Goal: Task Accomplishment & Management: Manage account settings

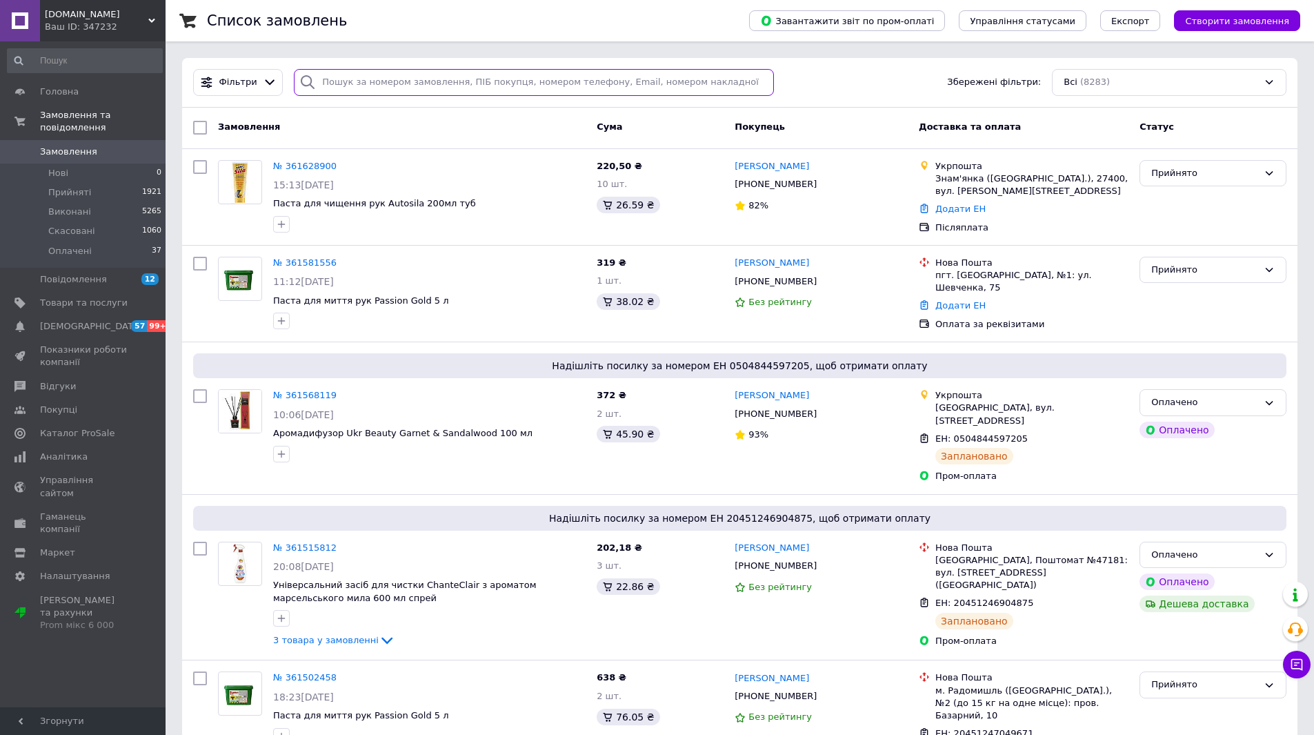
click at [328, 79] on input "search" at bounding box center [534, 82] width 480 height 27
paste input "361628900"
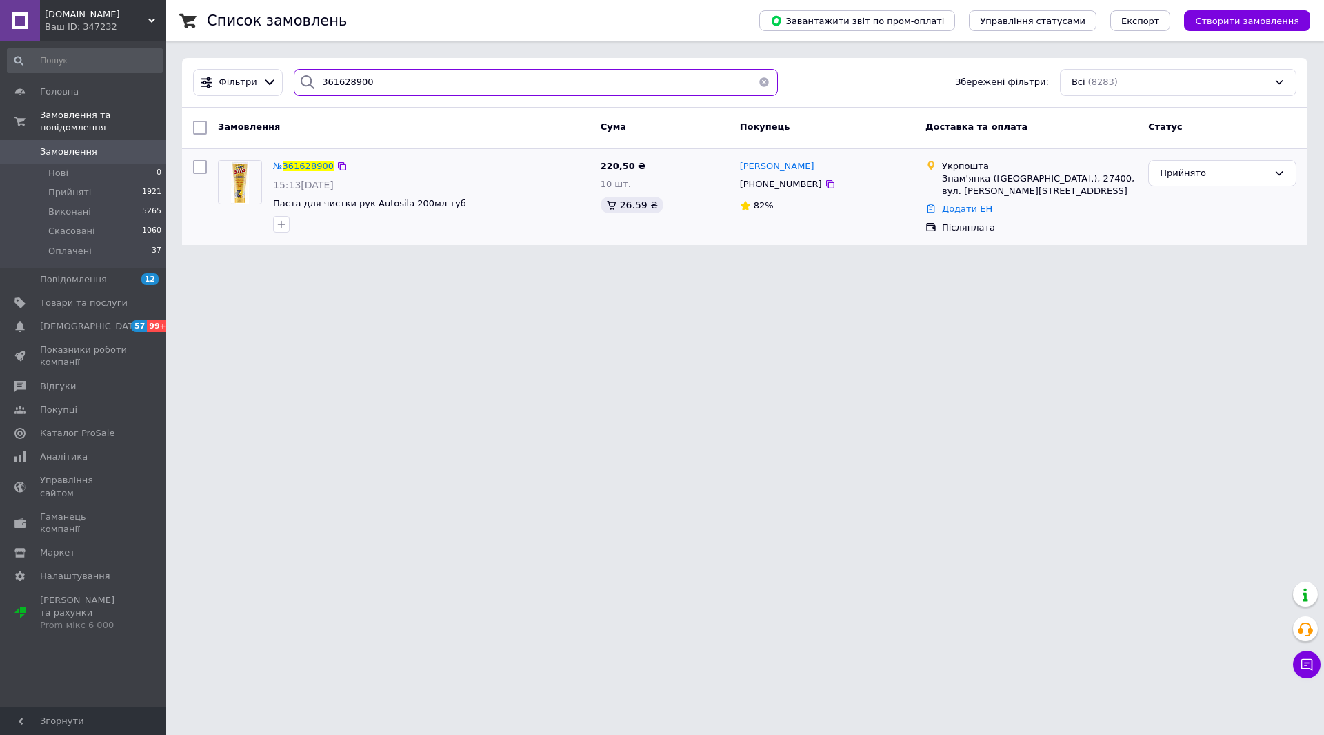
type input "361628900"
click at [315, 166] on span "361628900" at bounding box center [308, 166] width 51 height 10
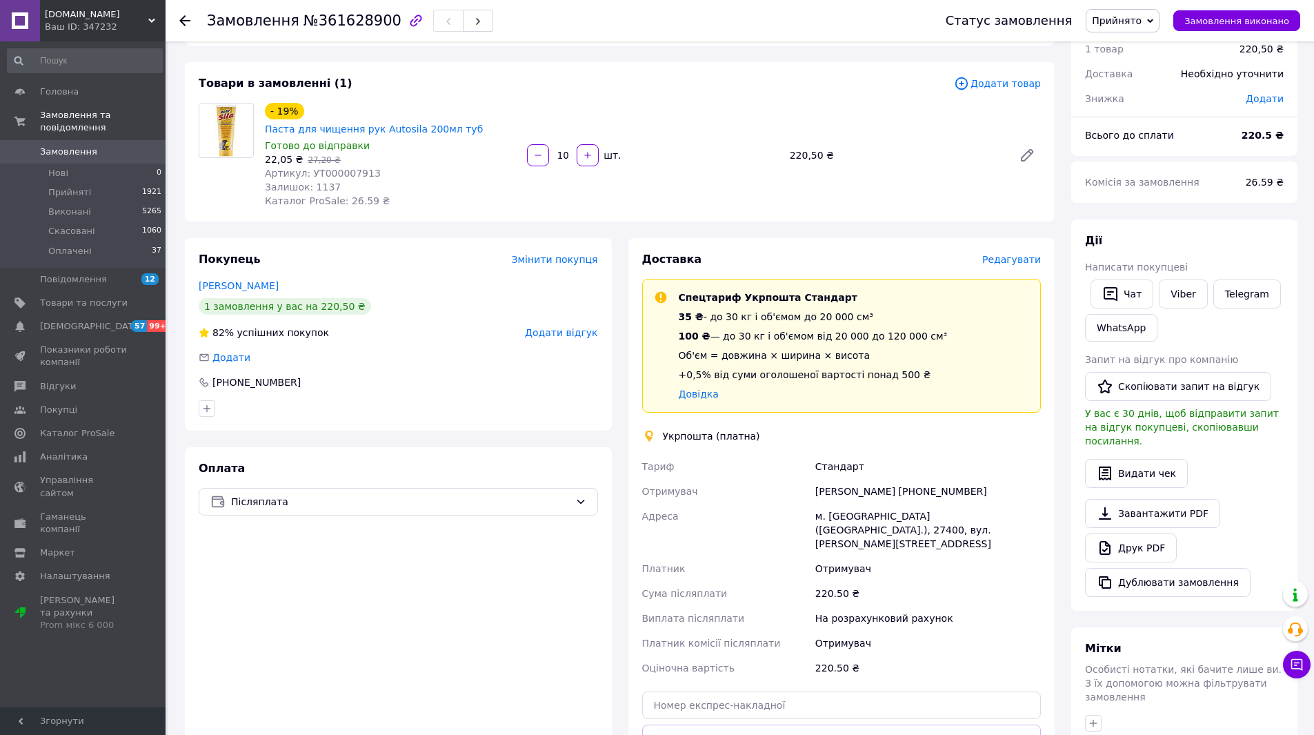
scroll to position [138, 0]
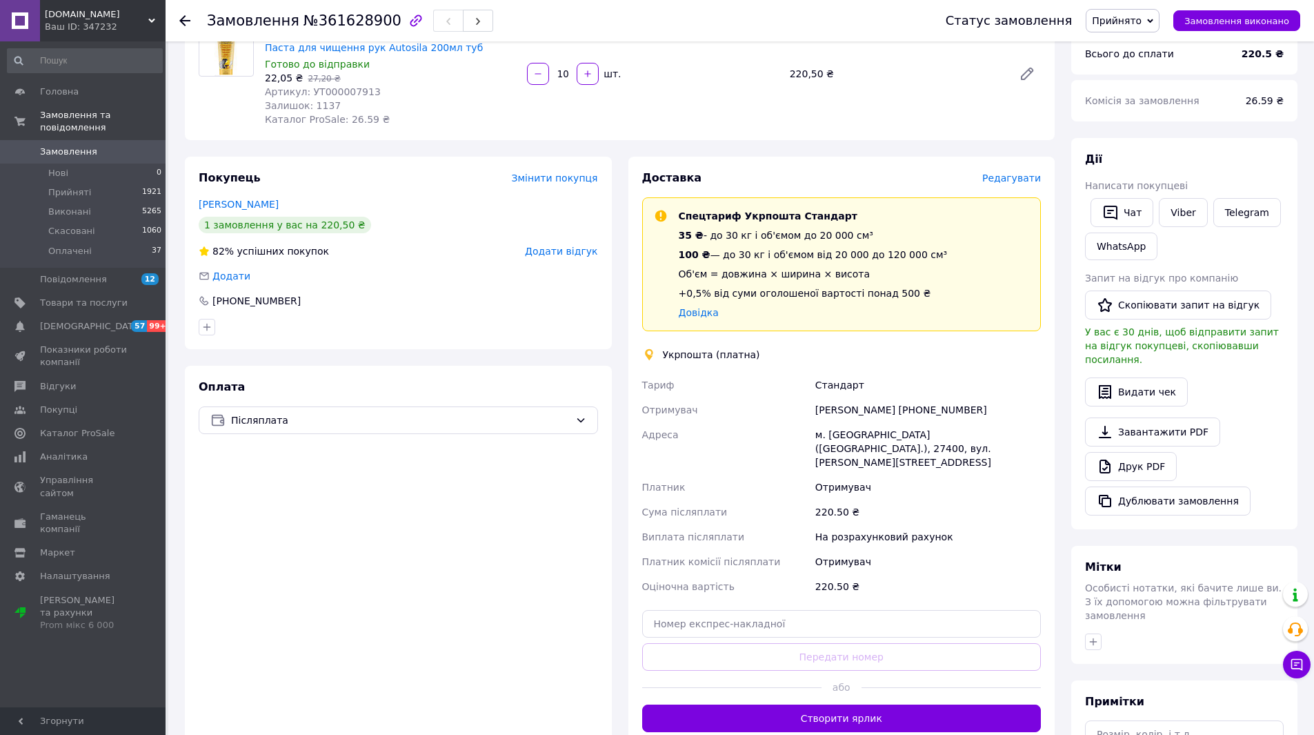
click at [856, 397] on div "Тихончук Юрий +380669013282" at bounding box center [928, 409] width 231 height 25
click at [875, 397] on div "Тихончук Юрий +380669013282" at bounding box center [928, 409] width 231 height 25
click at [835, 397] on div "Тихончук Юрий +380669013282" at bounding box center [928, 409] width 231 height 25
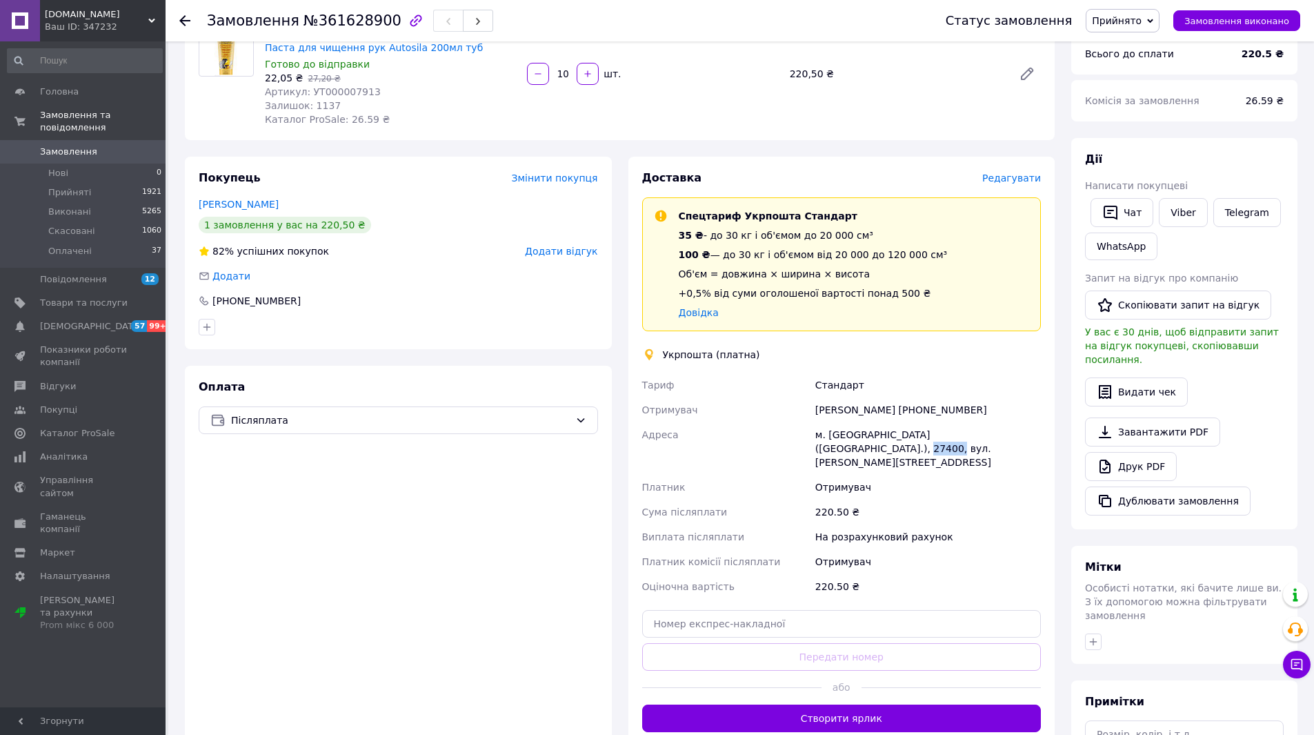
drag, startPoint x: 1004, startPoint y: 421, endPoint x: 824, endPoint y: 431, distance: 181.0
click at [824, 431] on div "м. Знам'янка (Кіровоградська обл.), 27400, вул. Михайла Грушевського, 24" at bounding box center [928, 448] width 231 height 52
click at [783, 422] on div "Адреса" at bounding box center [725, 448] width 173 height 52
drag, startPoint x: 405, startPoint y: 394, endPoint x: 395, endPoint y: 417, distance: 25.4
click at [405, 406] on div "Післяплата" at bounding box center [398, 420] width 399 height 28
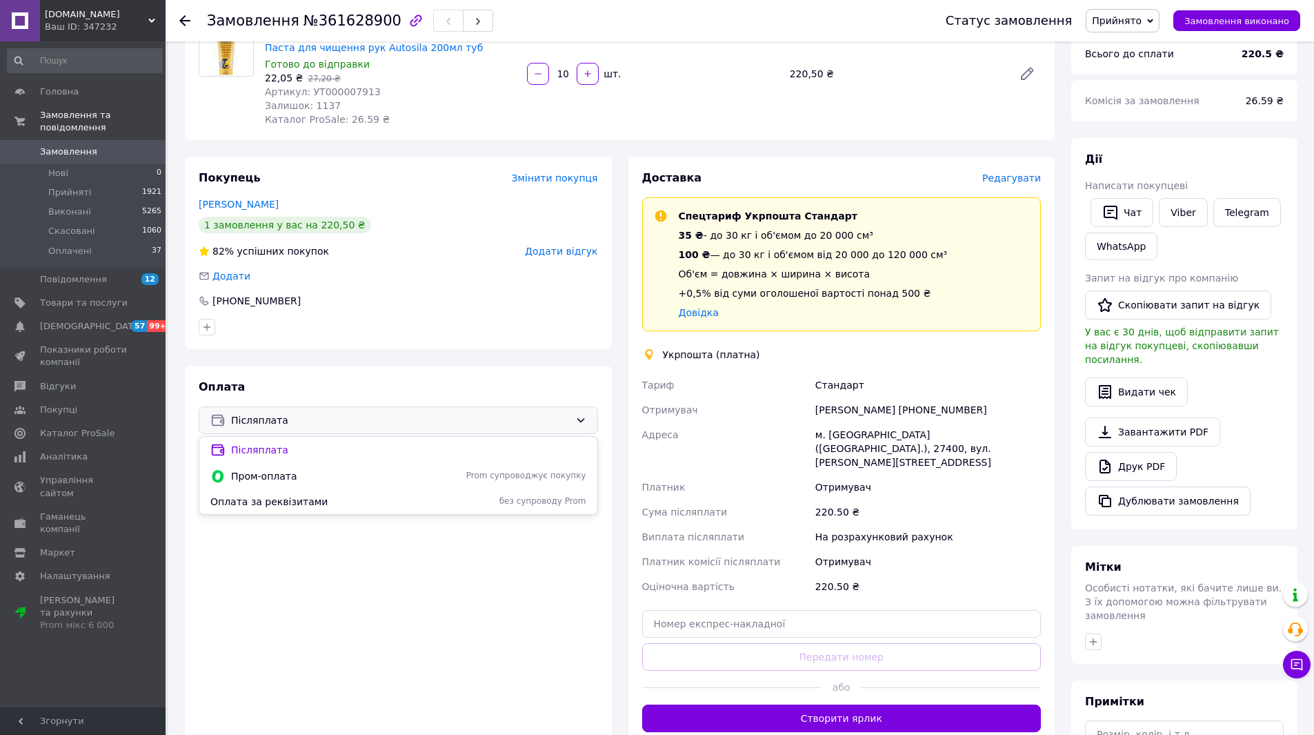
click at [290, 469] on span "Пром-оплата" at bounding box center [332, 476] width 203 height 14
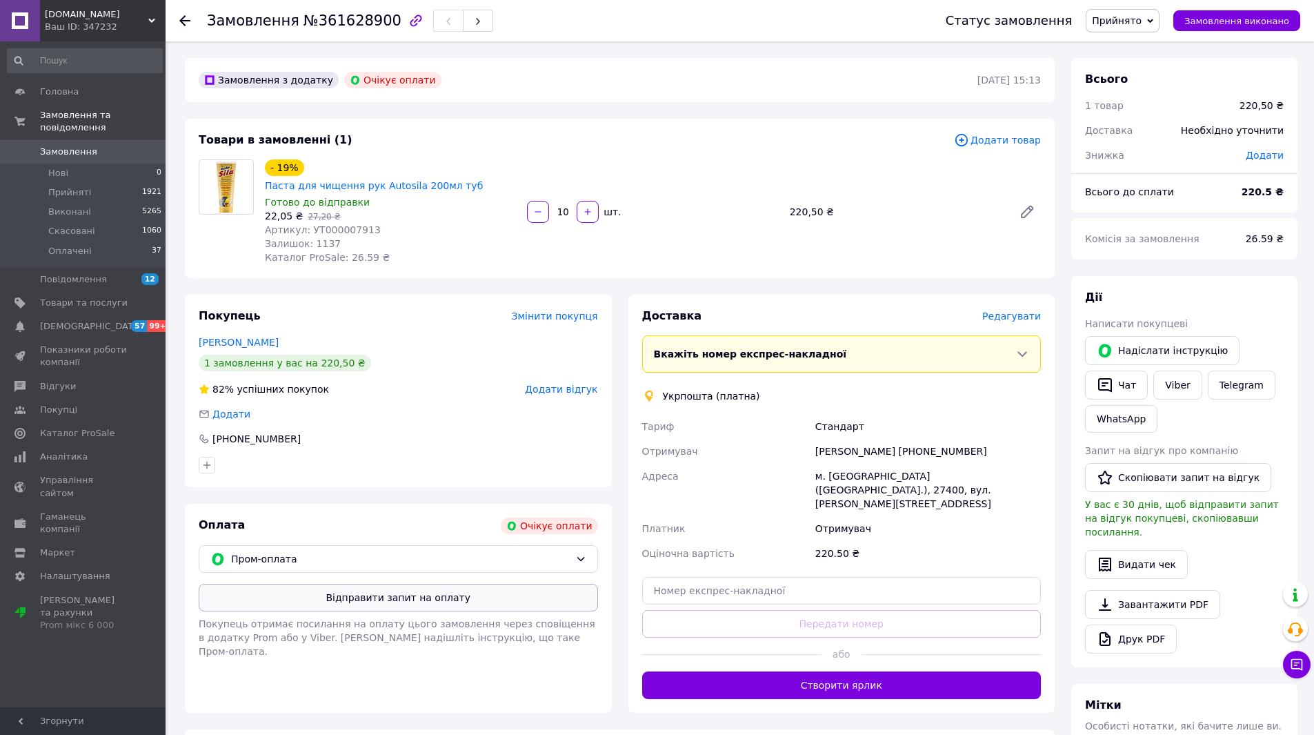
click at [483, 584] on button "Відправити запит на оплату" at bounding box center [398, 598] width 399 height 28
click at [142, 27] on div "Ваш ID: 347232" at bounding box center [105, 27] width 121 height 12
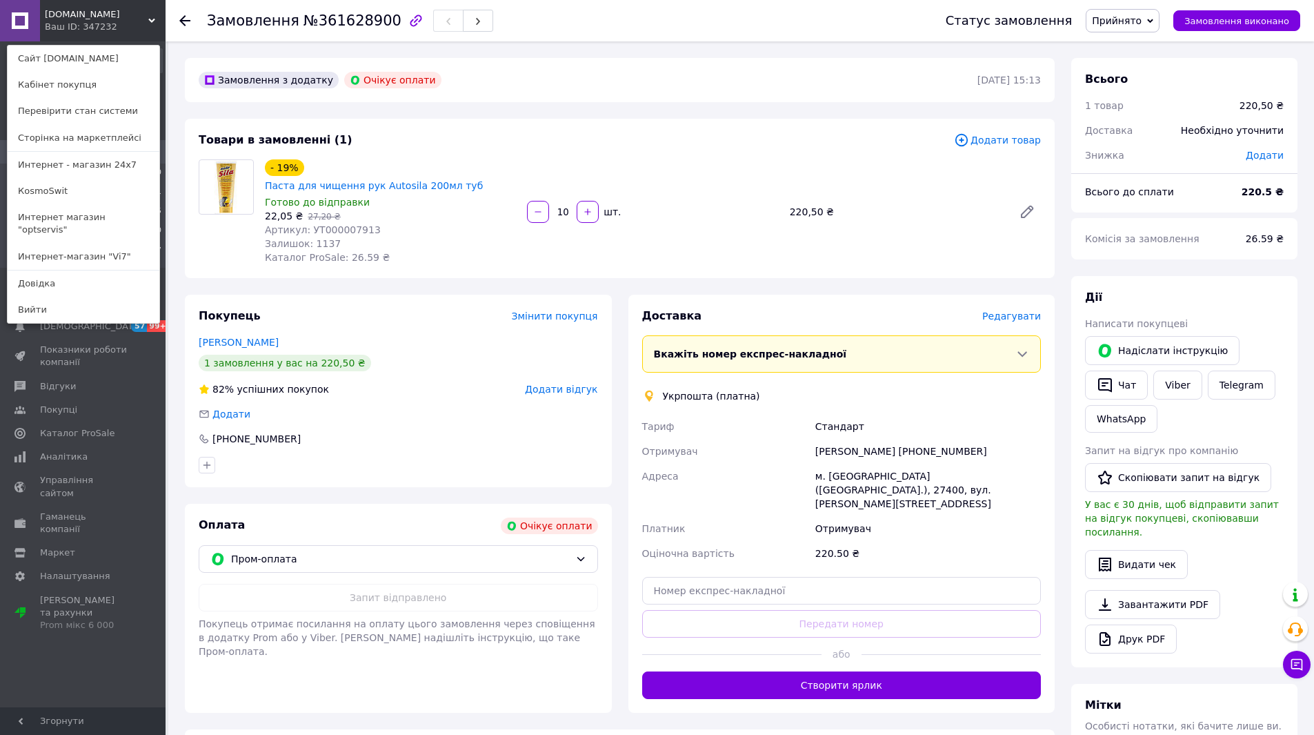
click at [78, 187] on link "КosmoSwit" at bounding box center [84, 191] width 152 height 26
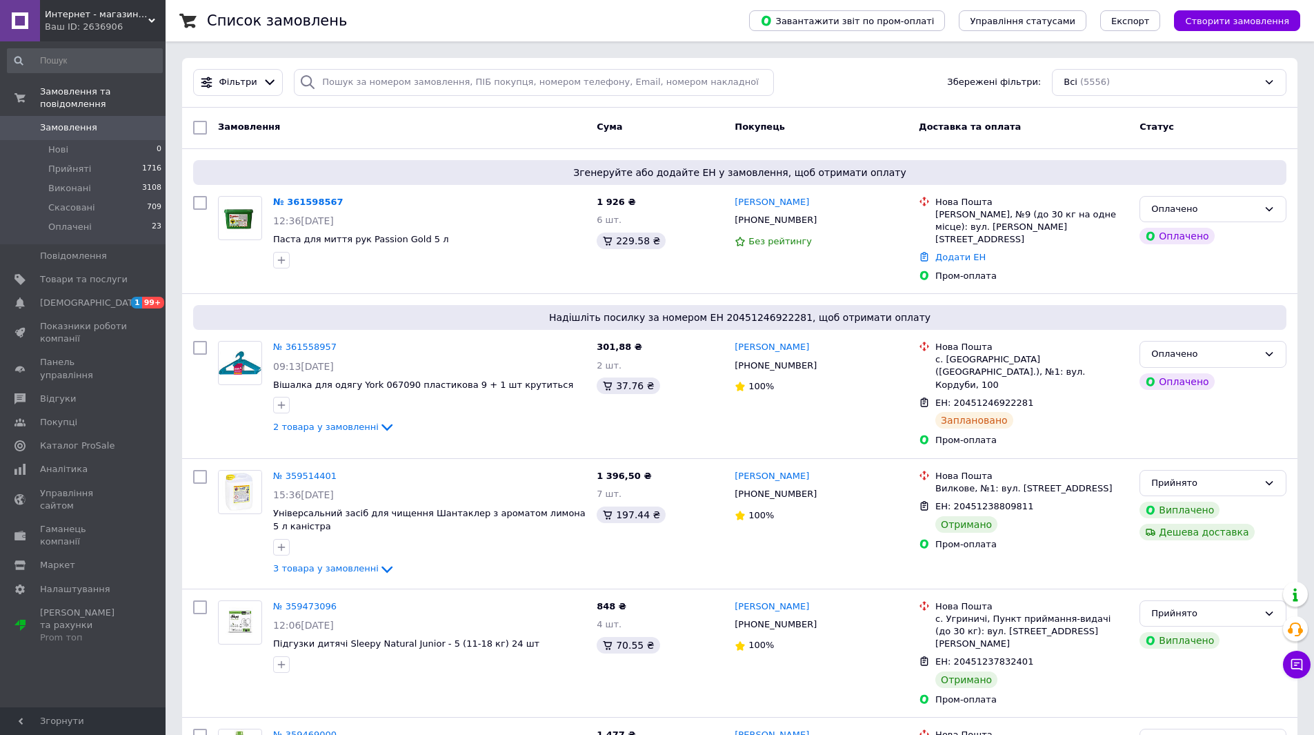
click at [129, 13] on span "Интернет - магазин 24x7" at bounding box center [96, 14] width 103 height 12
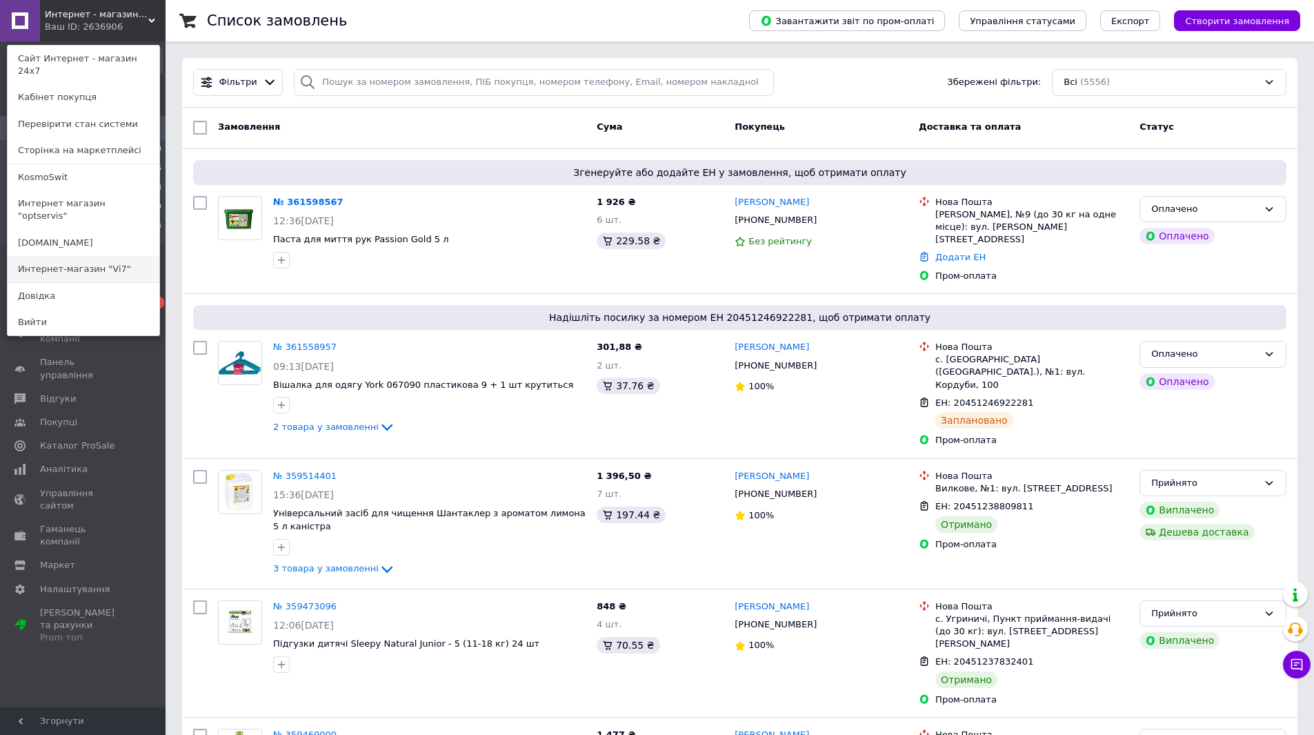
click at [97, 256] on link "Интернет-магазин "Vi7"" at bounding box center [84, 269] width 152 height 26
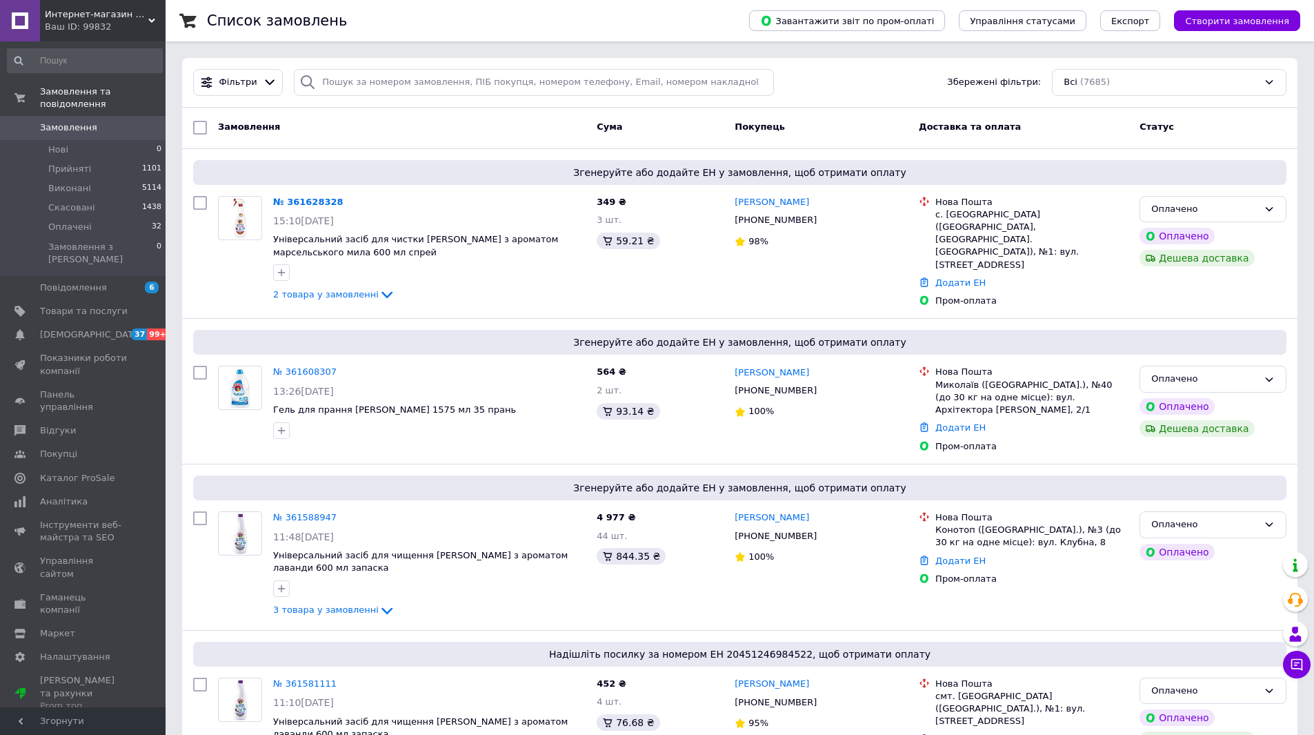
click at [125, 14] on span "Интернет-магазин "Vi7"" at bounding box center [96, 14] width 103 height 12
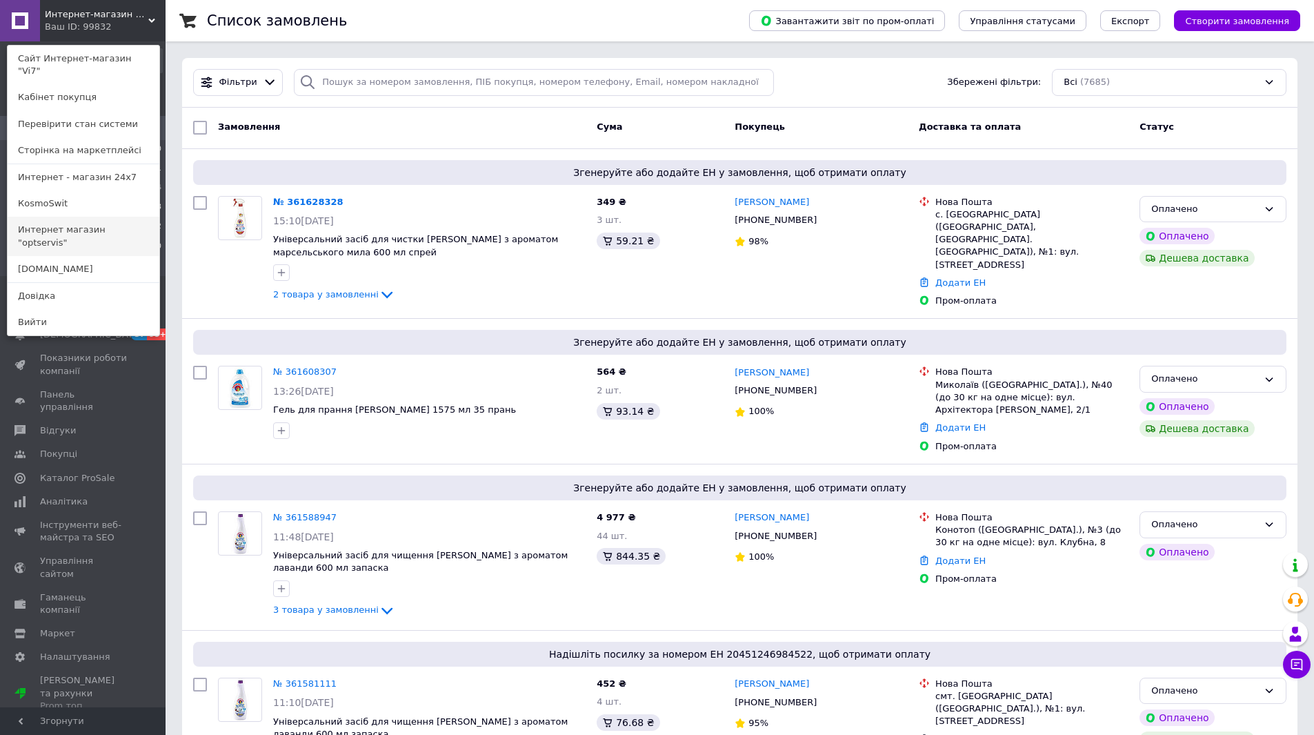
click at [117, 217] on link "Интернет магазин "optservis"" at bounding box center [84, 236] width 152 height 39
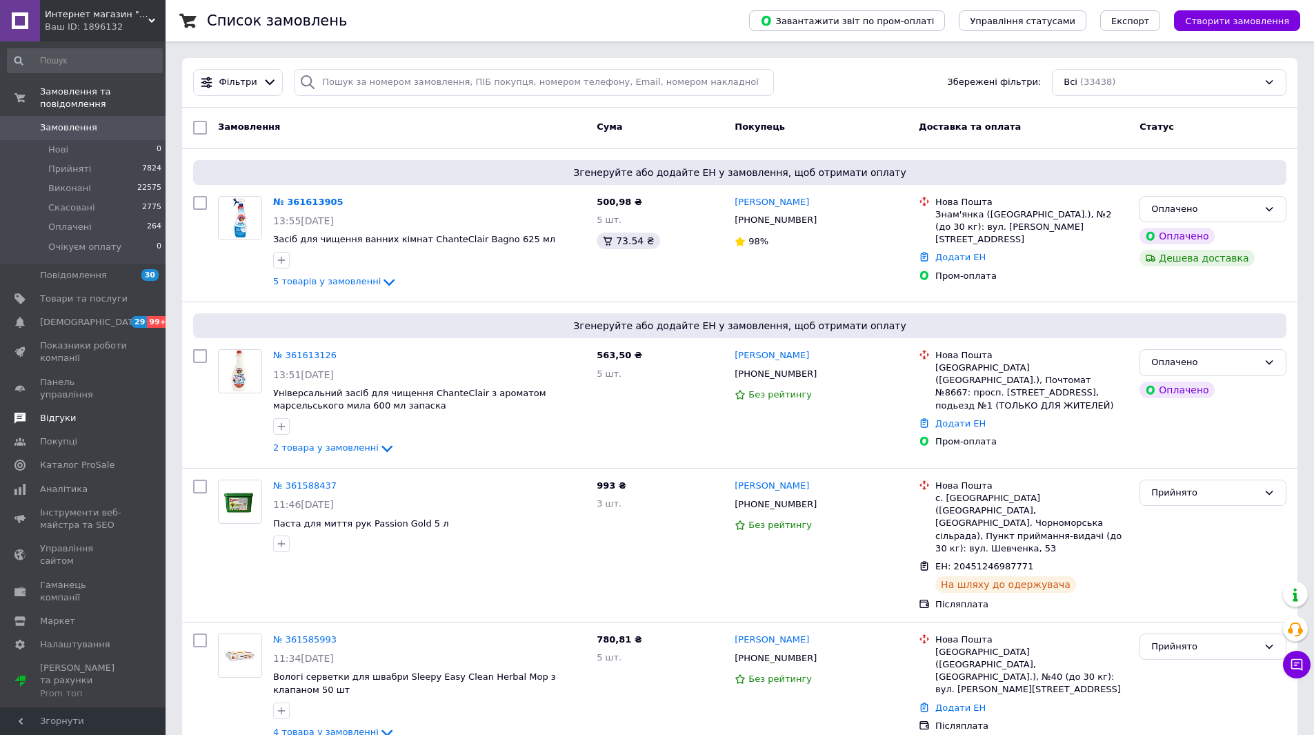
click at [84, 412] on span "Відгуки" at bounding box center [84, 418] width 88 height 12
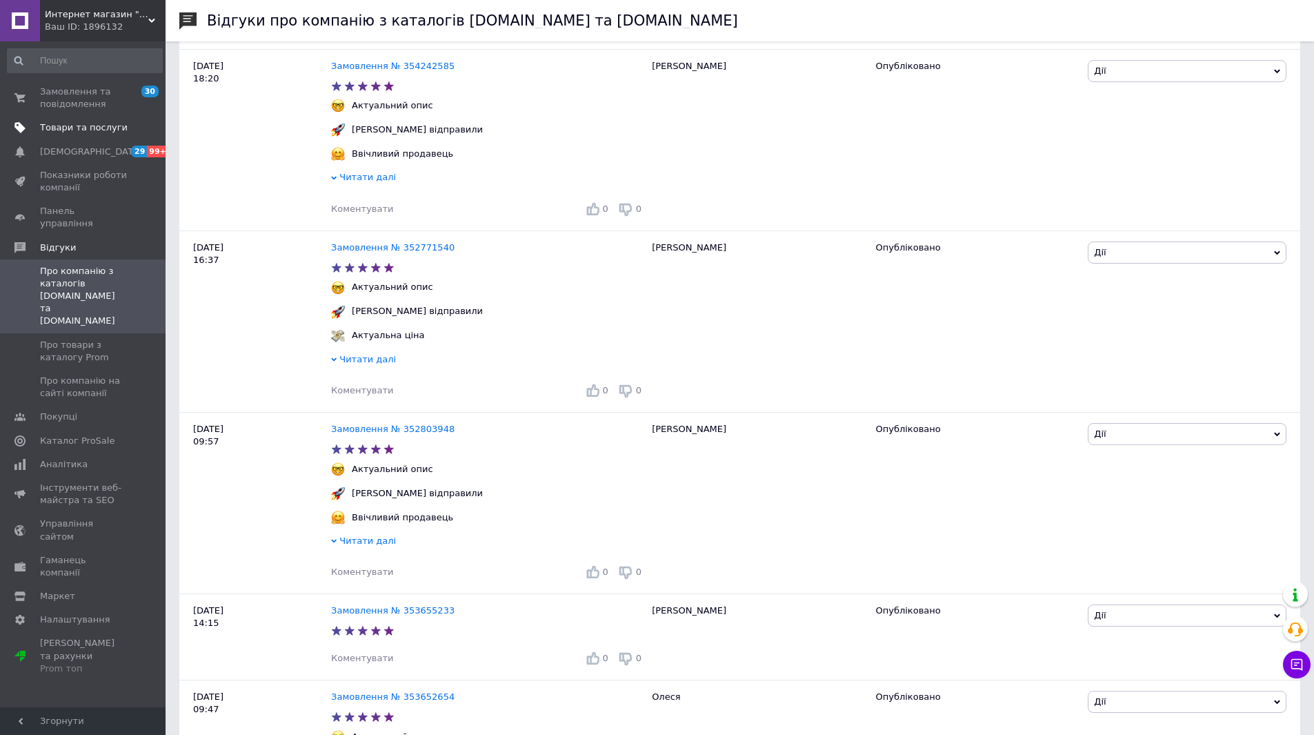
scroll to position [1931, 0]
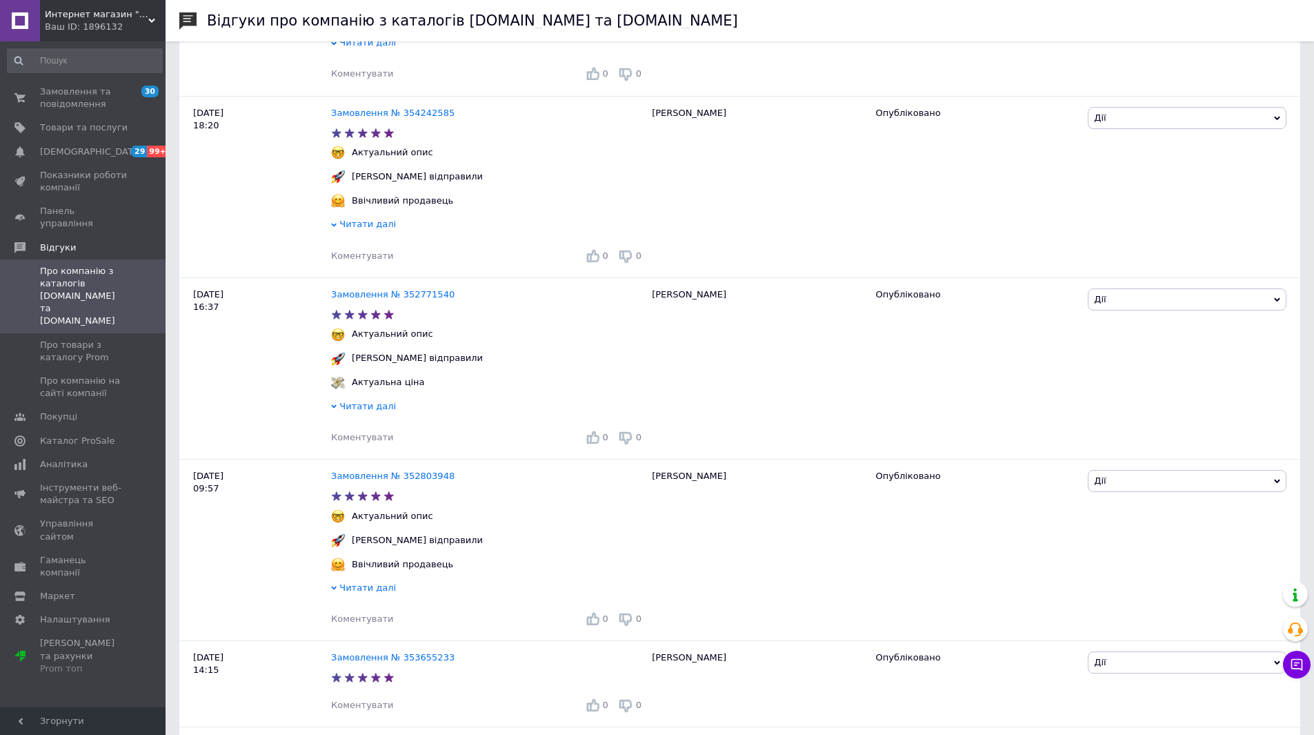
click at [154, 32] on div "Ваш ID: 1896132" at bounding box center [105, 27] width 121 height 12
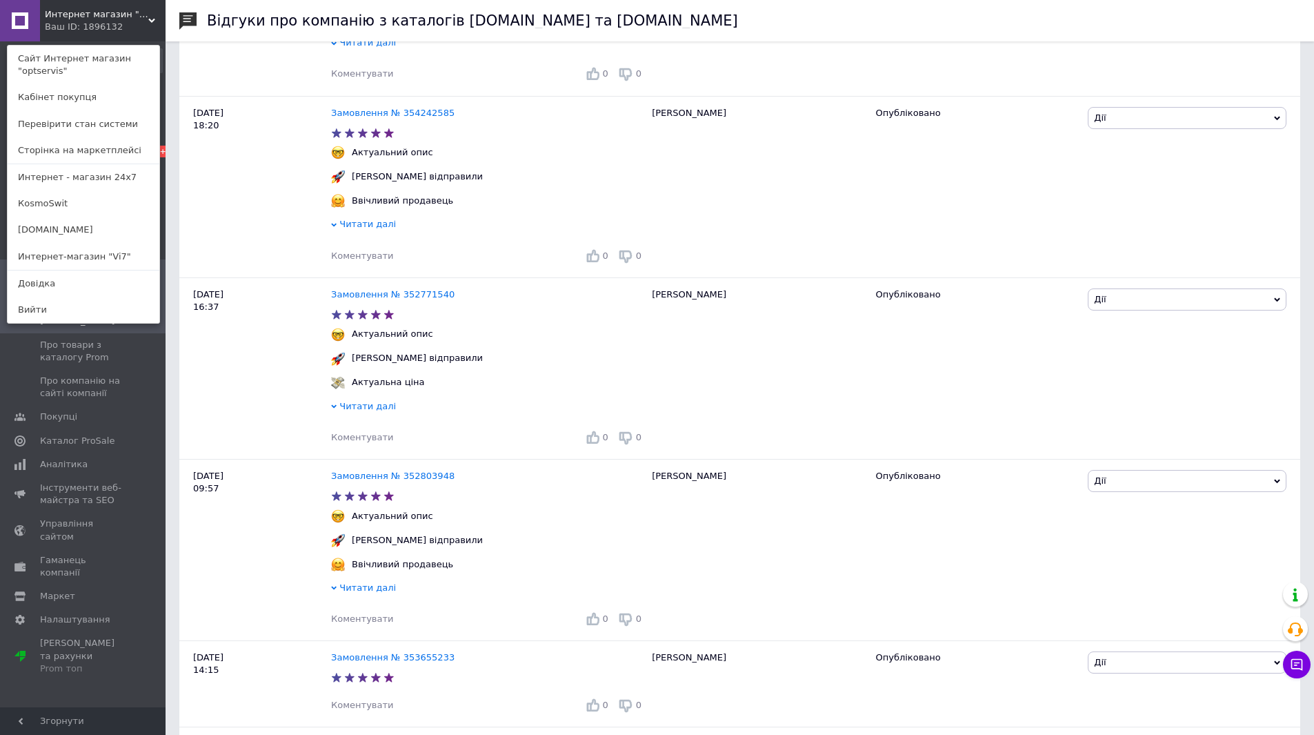
click at [135, 12] on span "Интернет магазин "optservis"" at bounding box center [96, 14] width 103 height 12
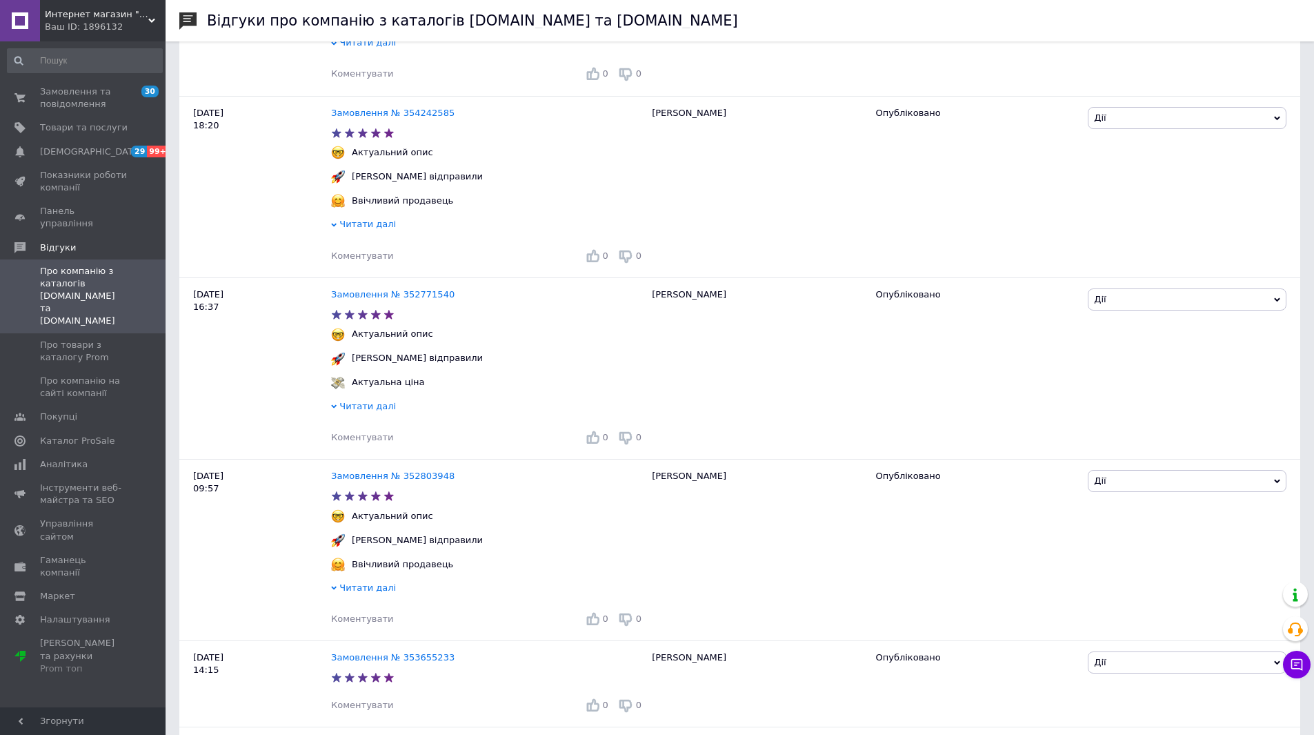
click at [97, 12] on span "Интернет магазин "optservis"" at bounding box center [96, 14] width 103 height 12
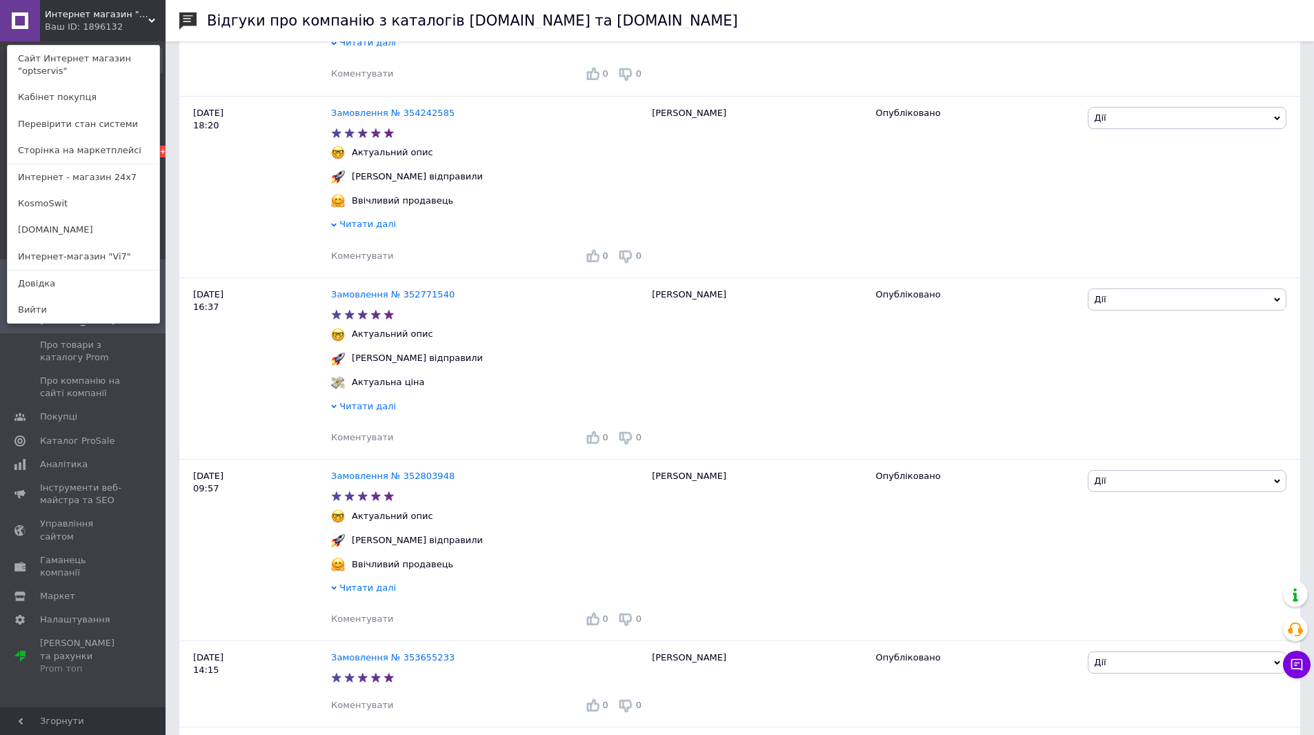
click at [120, 13] on span "Интернет магазин "optservis"" at bounding box center [96, 14] width 103 height 12
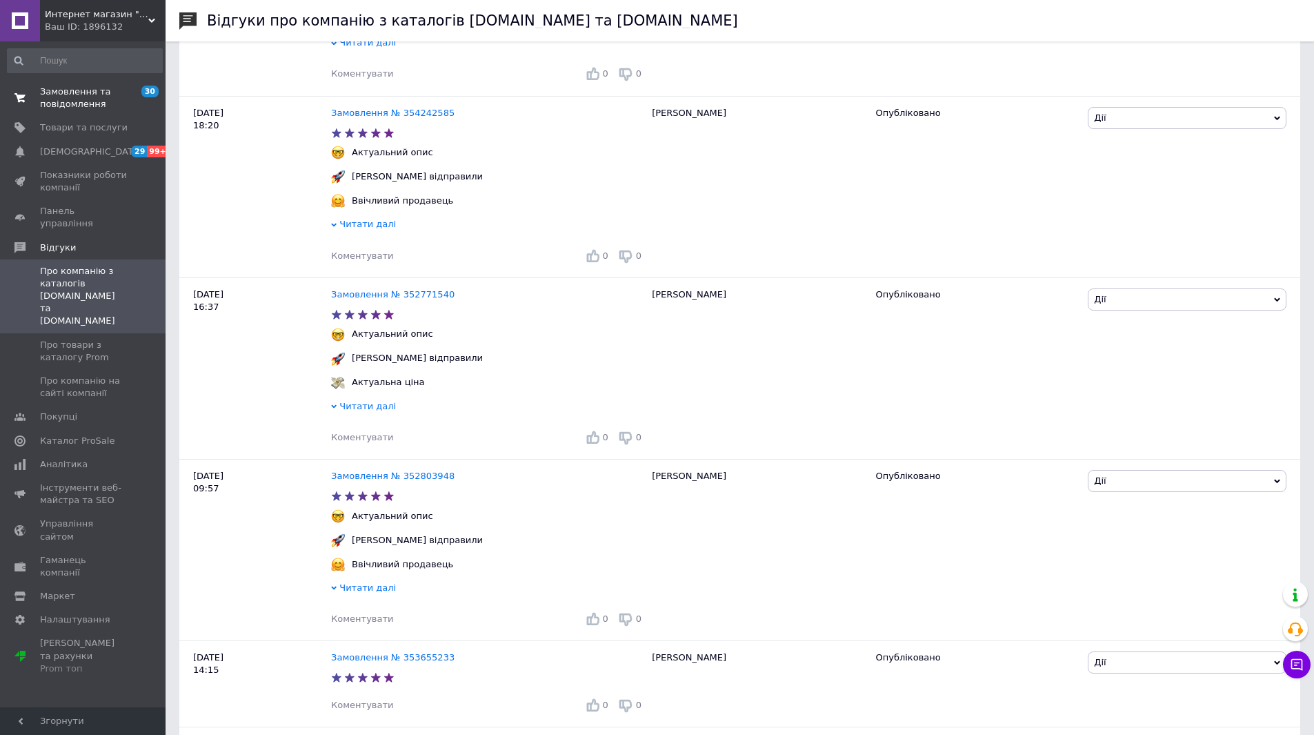
click at [106, 112] on link "Замовлення та повідомлення 30 0" at bounding box center [85, 98] width 170 height 36
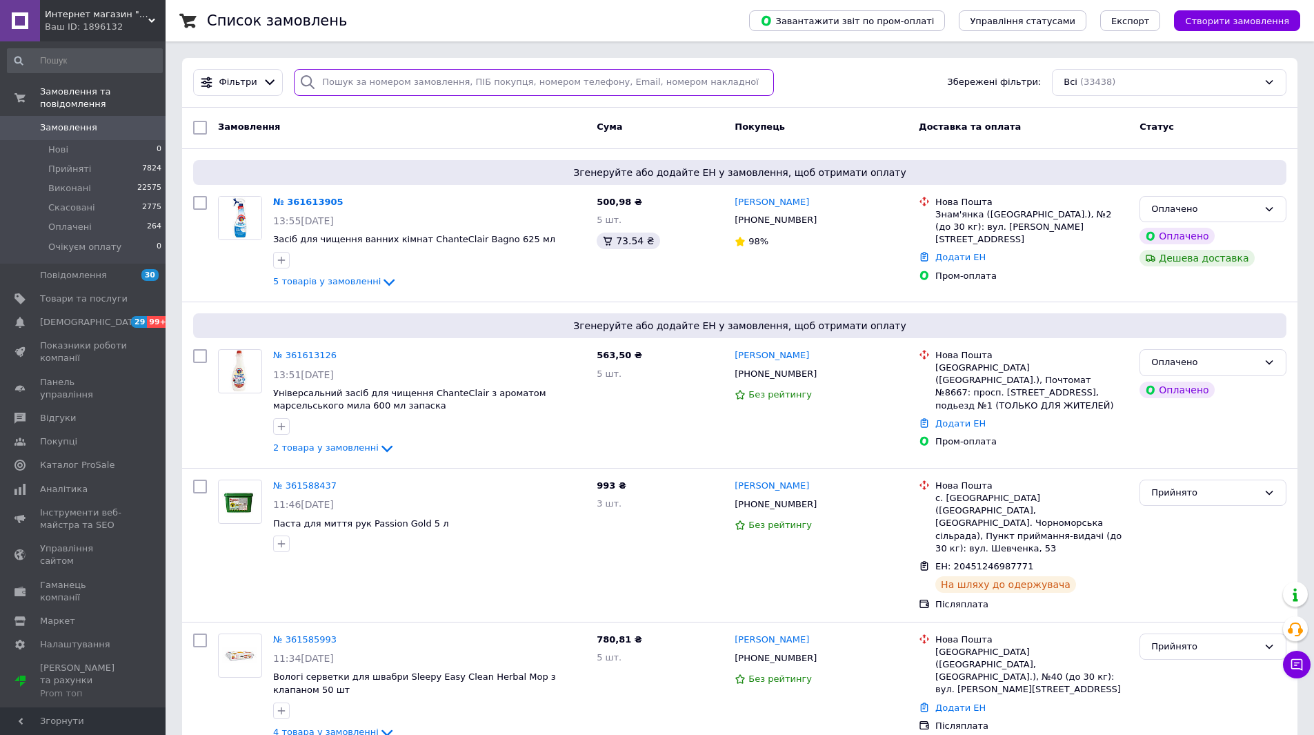
click at [394, 92] on input "search" at bounding box center [534, 82] width 480 height 27
paste input "360459866"
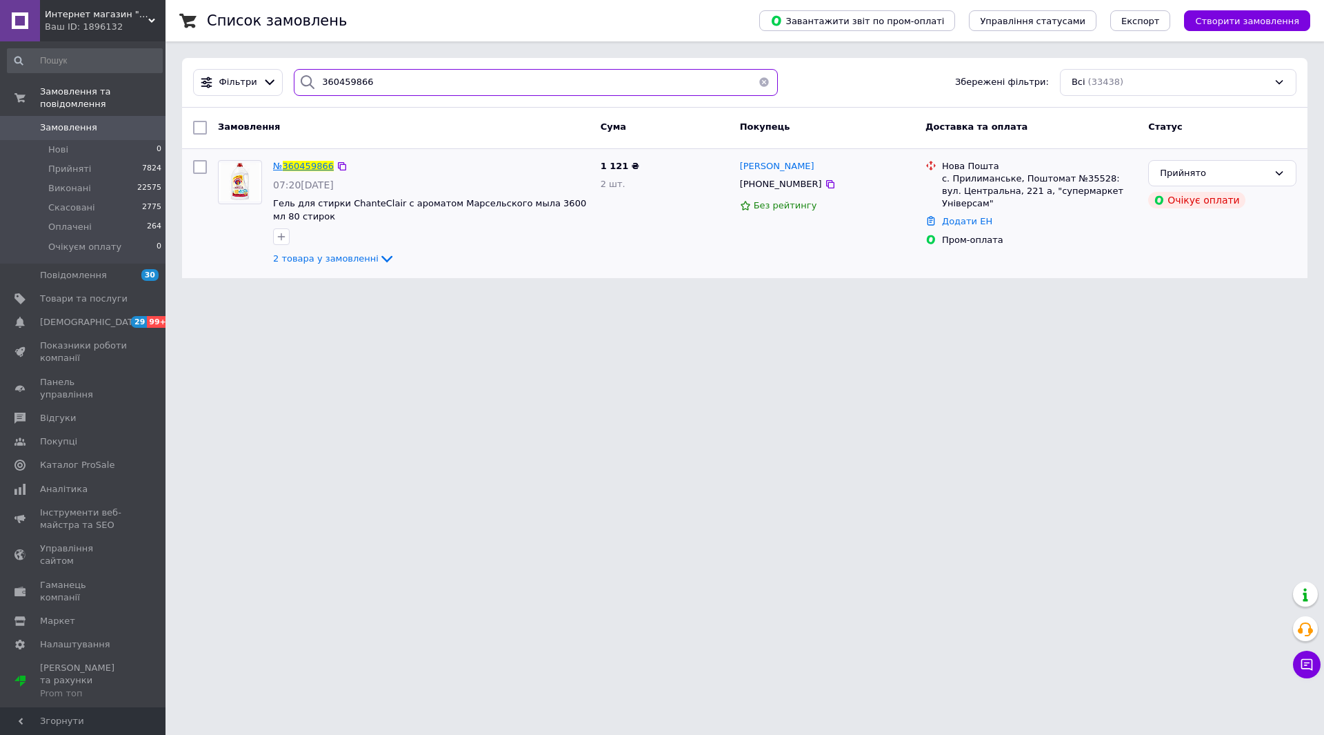
type input "360459866"
click at [312, 168] on span "360459866" at bounding box center [308, 166] width 51 height 10
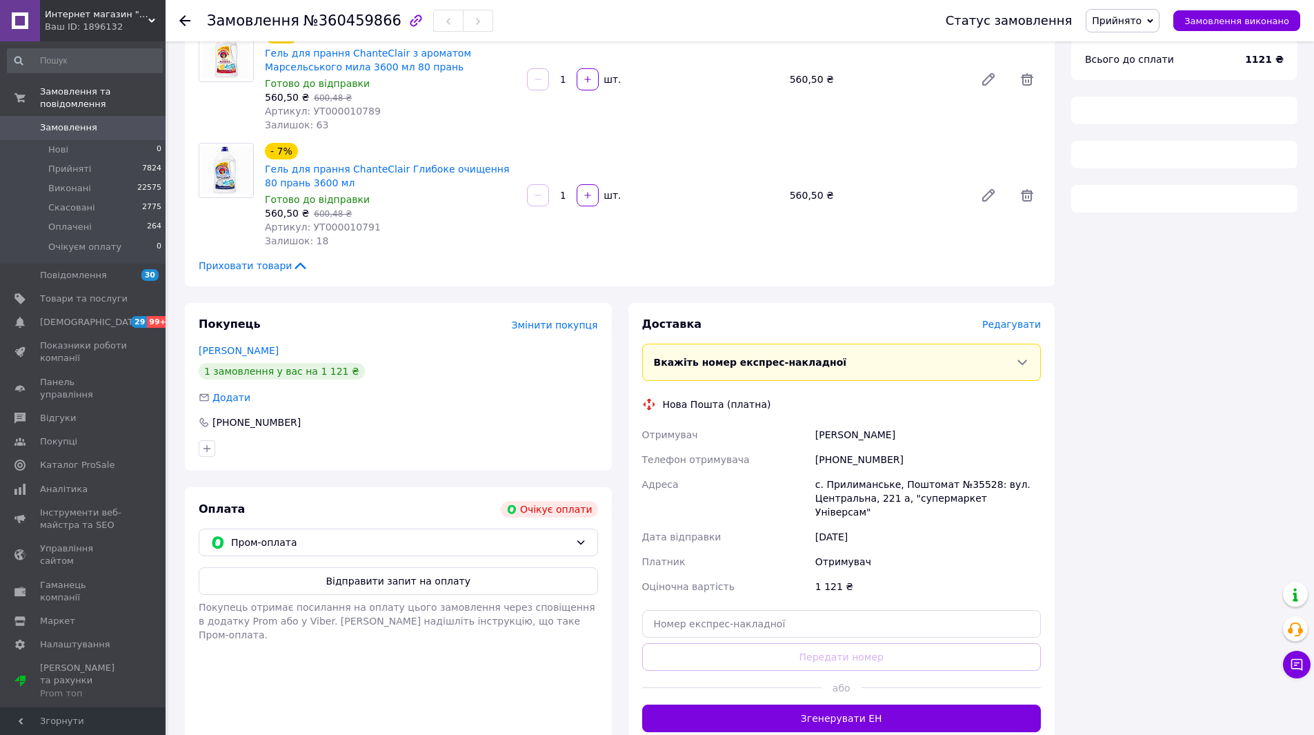
scroll to position [138, 0]
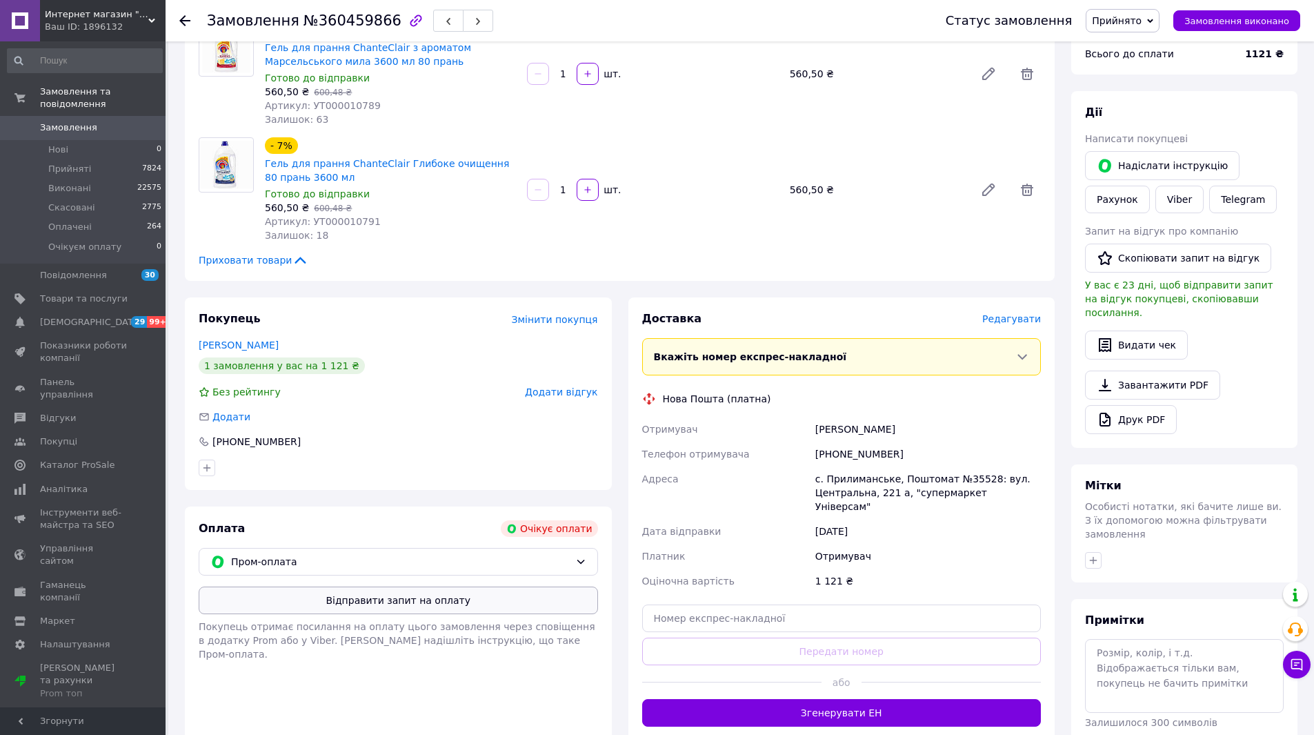
click at [496, 593] on button "Відправити запит на оплату" at bounding box center [398, 600] width 399 height 28
click at [188, 18] on icon at bounding box center [184, 20] width 11 height 11
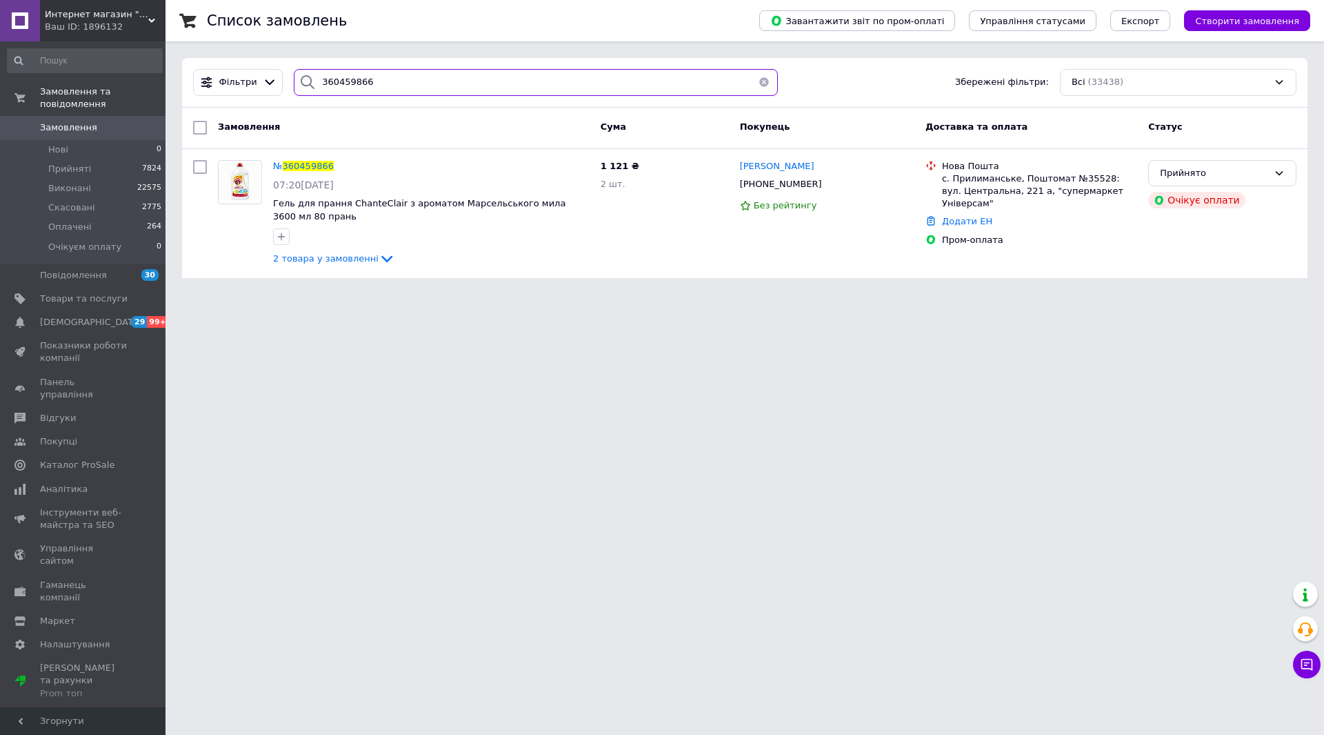
click at [423, 80] on input "360459866" at bounding box center [536, 82] width 484 height 27
paste input "927489"
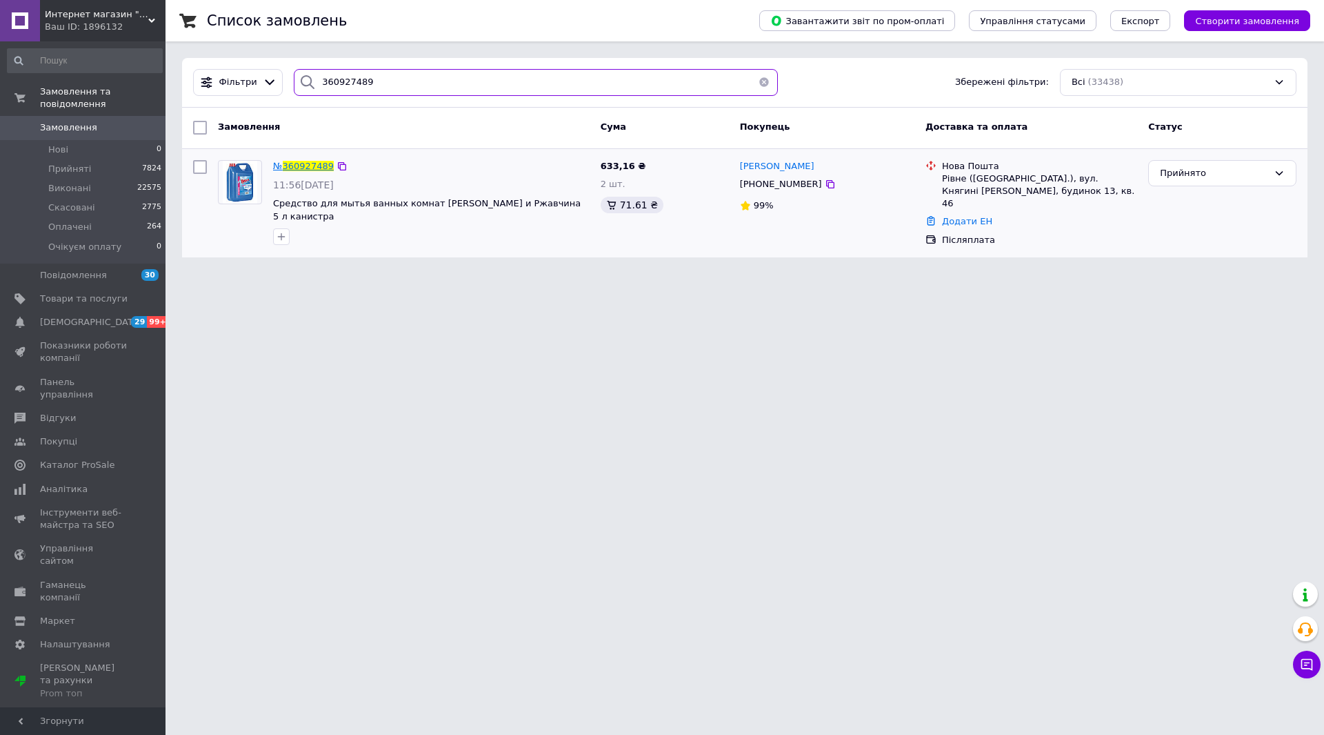
type input "360927489"
click at [318, 161] on span "360927489" at bounding box center [308, 166] width 51 height 10
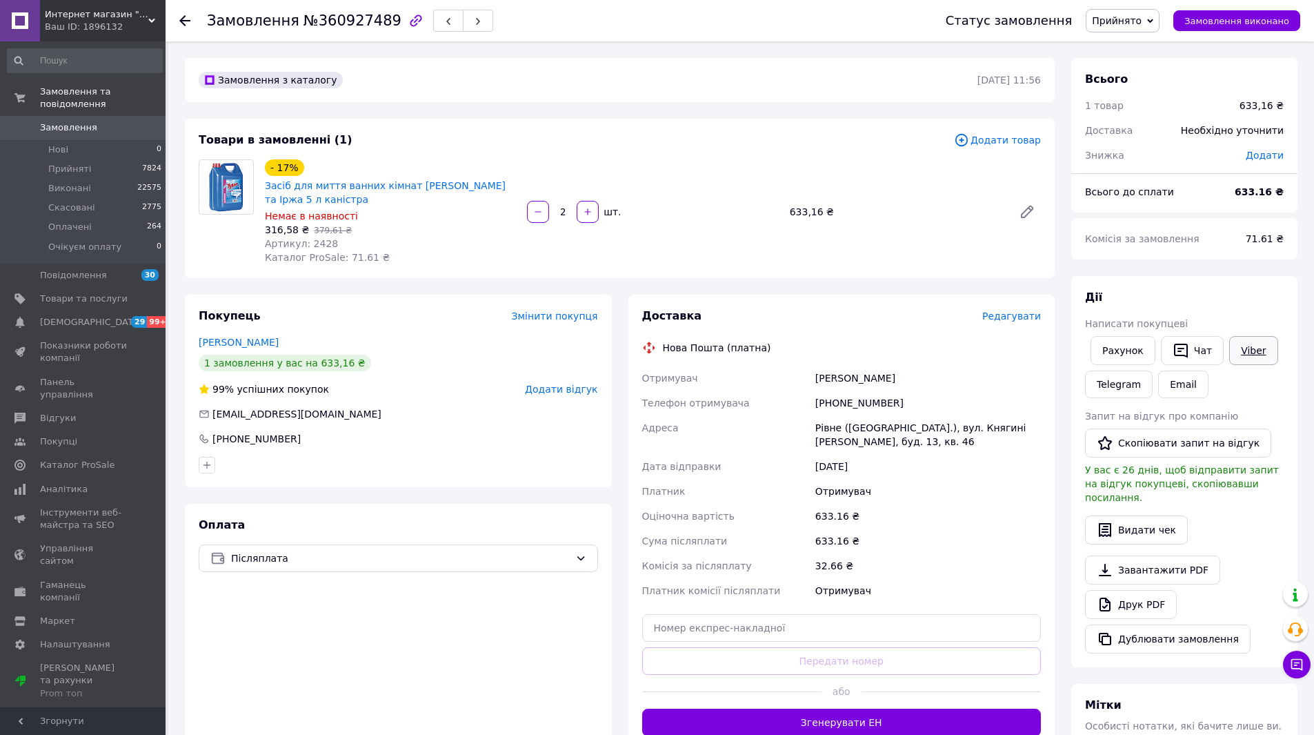
click at [1250, 348] on link "Viber" at bounding box center [1253, 350] width 48 height 29
drag, startPoint x: 816, startPoint y: 424, endPoint x: 849, endPoint y: 443, distance: 38.0
click at [849, 443] on div "Рівне (Рівненська обл.), вул. Княгині Ольги, буд. 13, кв. 46" at bounding box center [928, 434] width 231 height 39
copy div "Рівне (Рівненська обл.), вул. Княгині Ольги, буд. 13, кв. 46"
click at [186, 23] on icon at bounding box center [184, 20] width 11 height 11
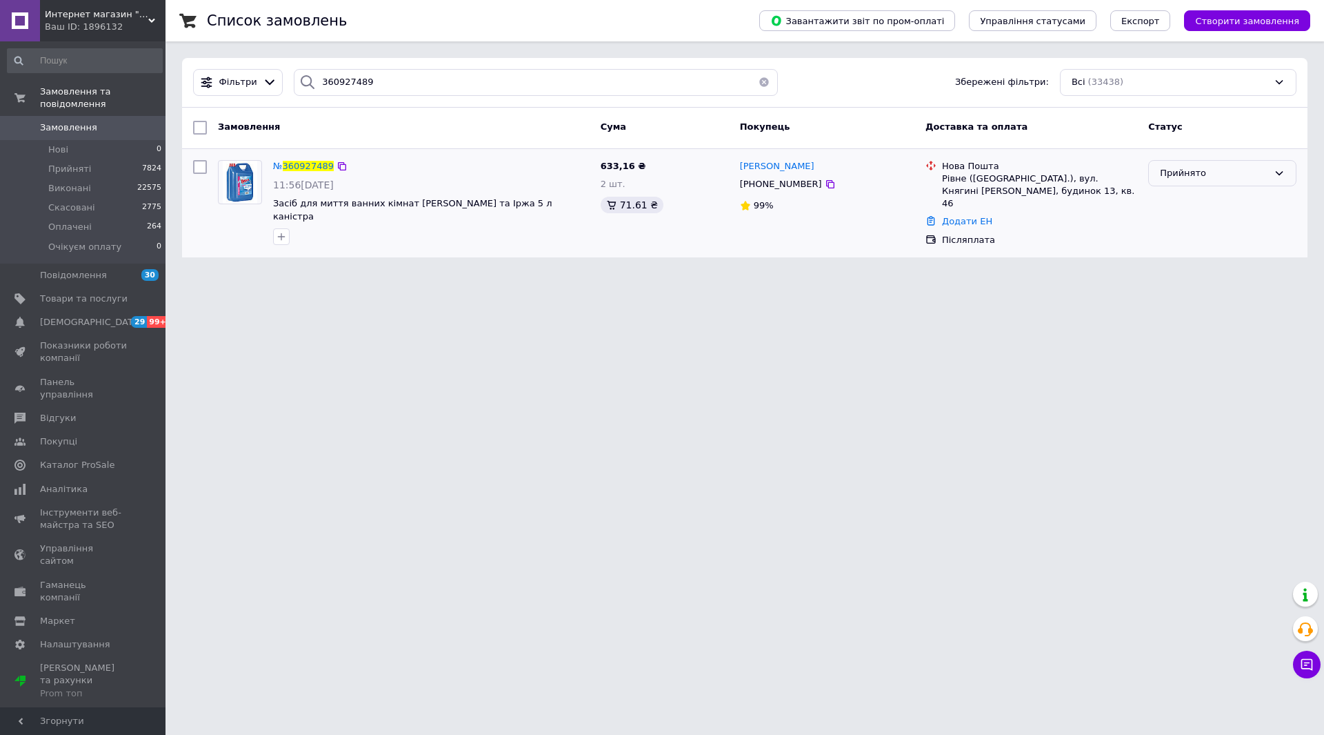
click at [1179, 172] on div "Прийнято" at bounding box center [1214, 173] width 108 height 14
click at [1191, 219] on li "Скасовано" at bounding box center [1222, 228] width 147 height 26
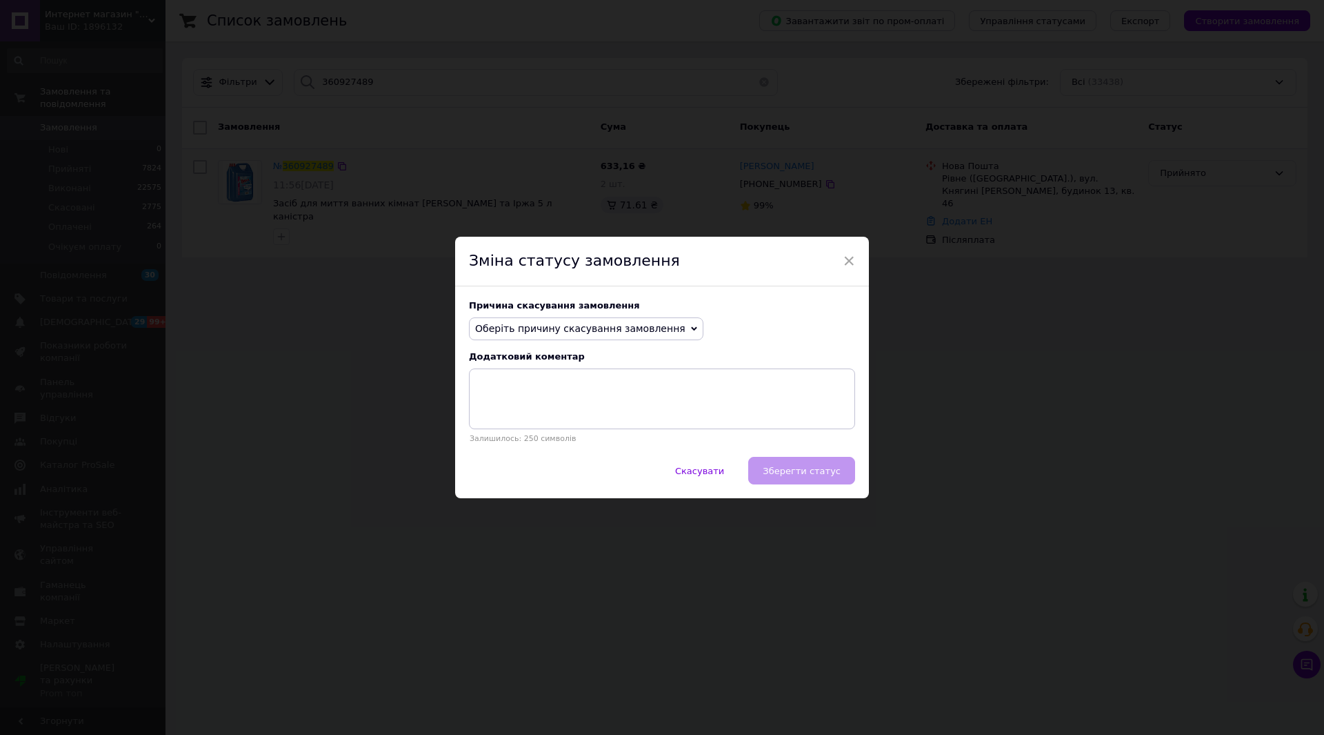
click at [588, 328] on span "Оберіть причину скасування замовлення" at bounding box center [580, 328] width 210 height 11
click at [558, 412] on li "На прохання покупця" at bounding box center [586, 413] width 233 height 19
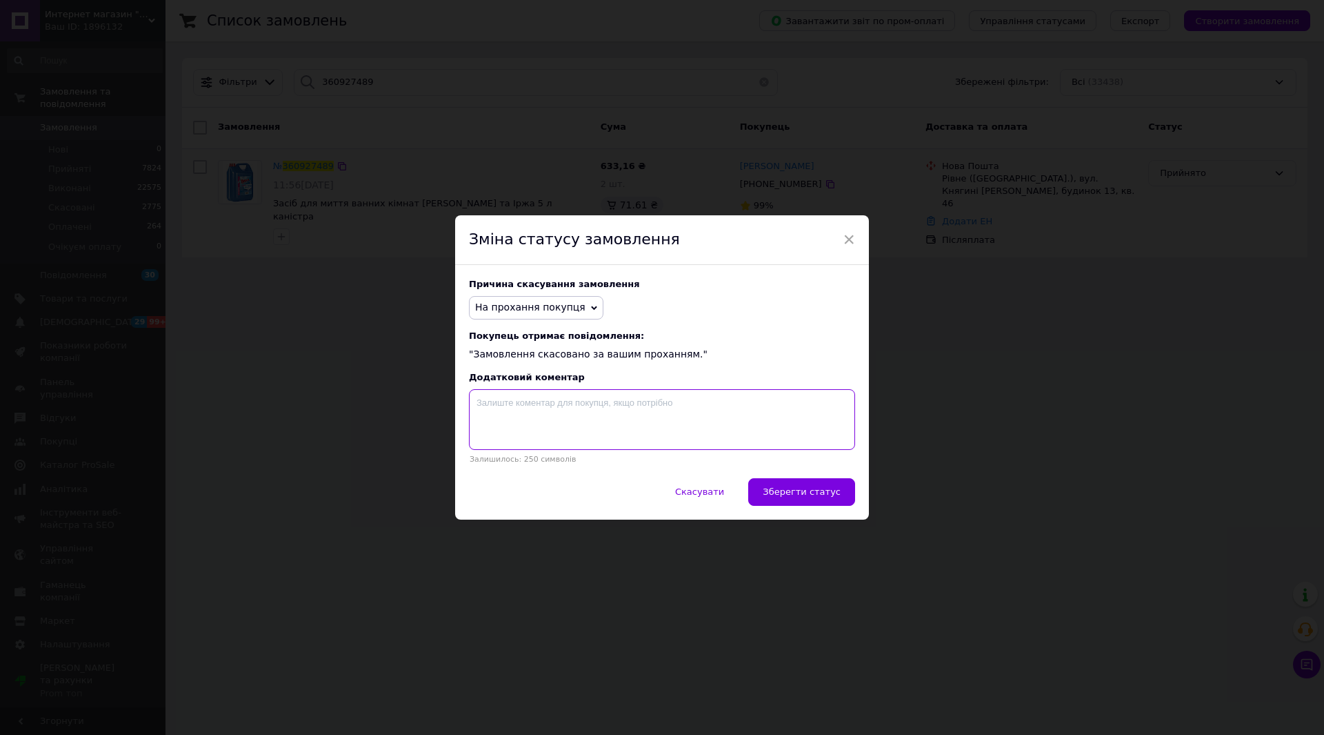
click at [561, 404] on textarea at bounding box center [662, 419] width 386 height 61
type textarea "відмова"
click at [795, 494] on span "Зберегти статус" at bounding box center [802, 491] width 78 height 10
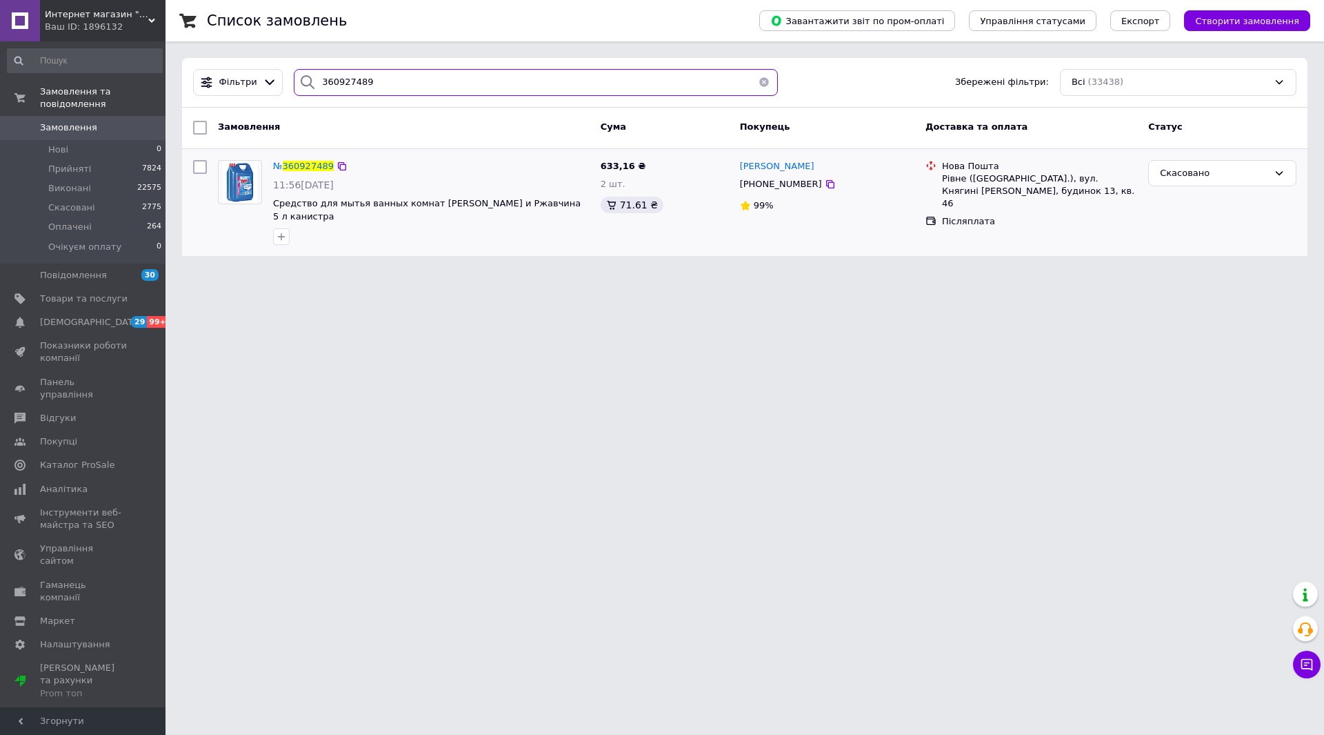
click at [331, 81] on input "360927489" at bounding box center [536, 82] width 484 height 27
paste input "1016993"
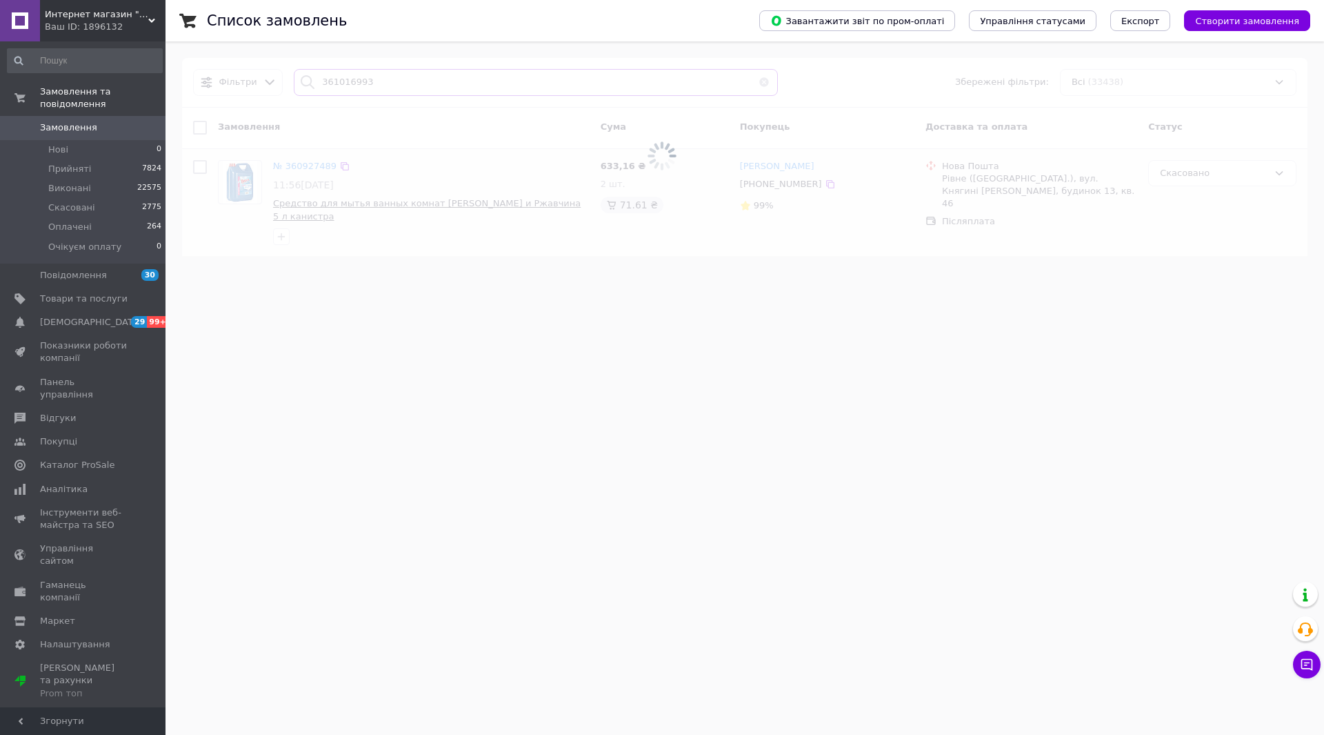
type input "361016993"
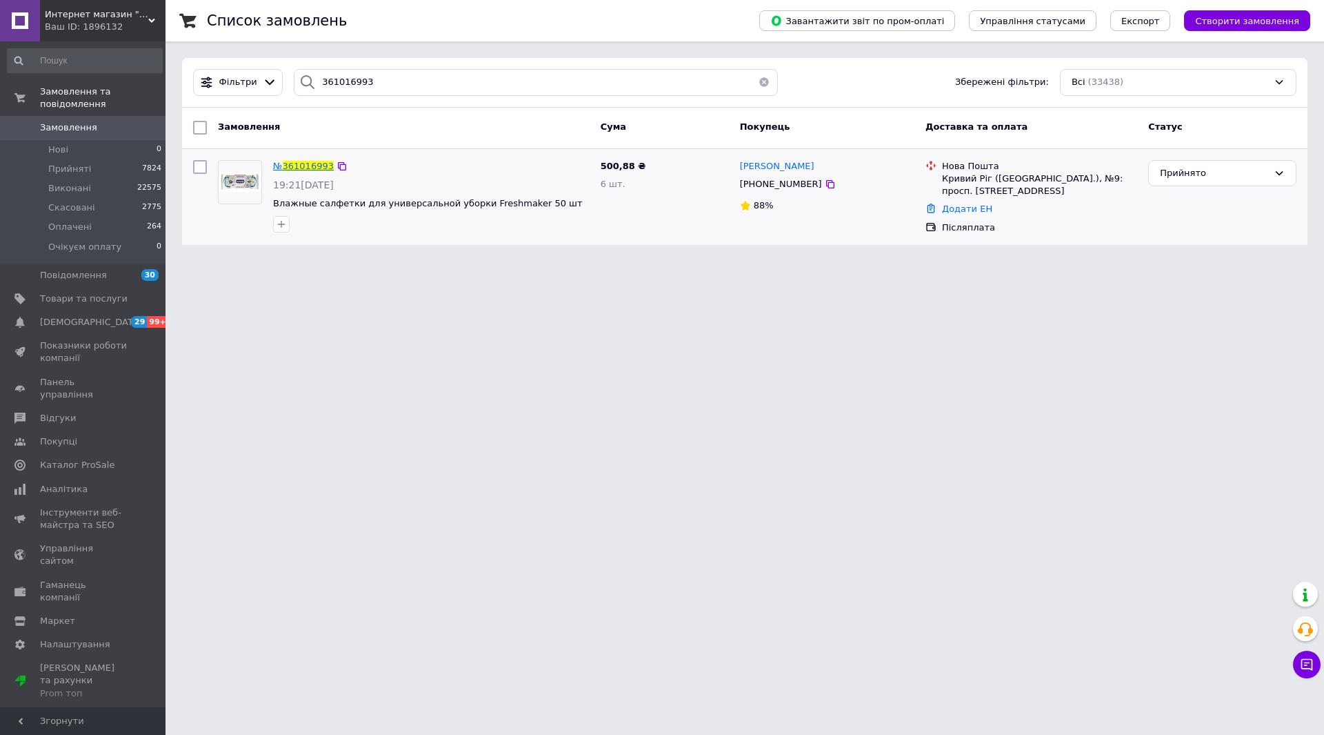
click at [315, 168] on span "361016993" at bounding box center [308, 166] width 51 height 10
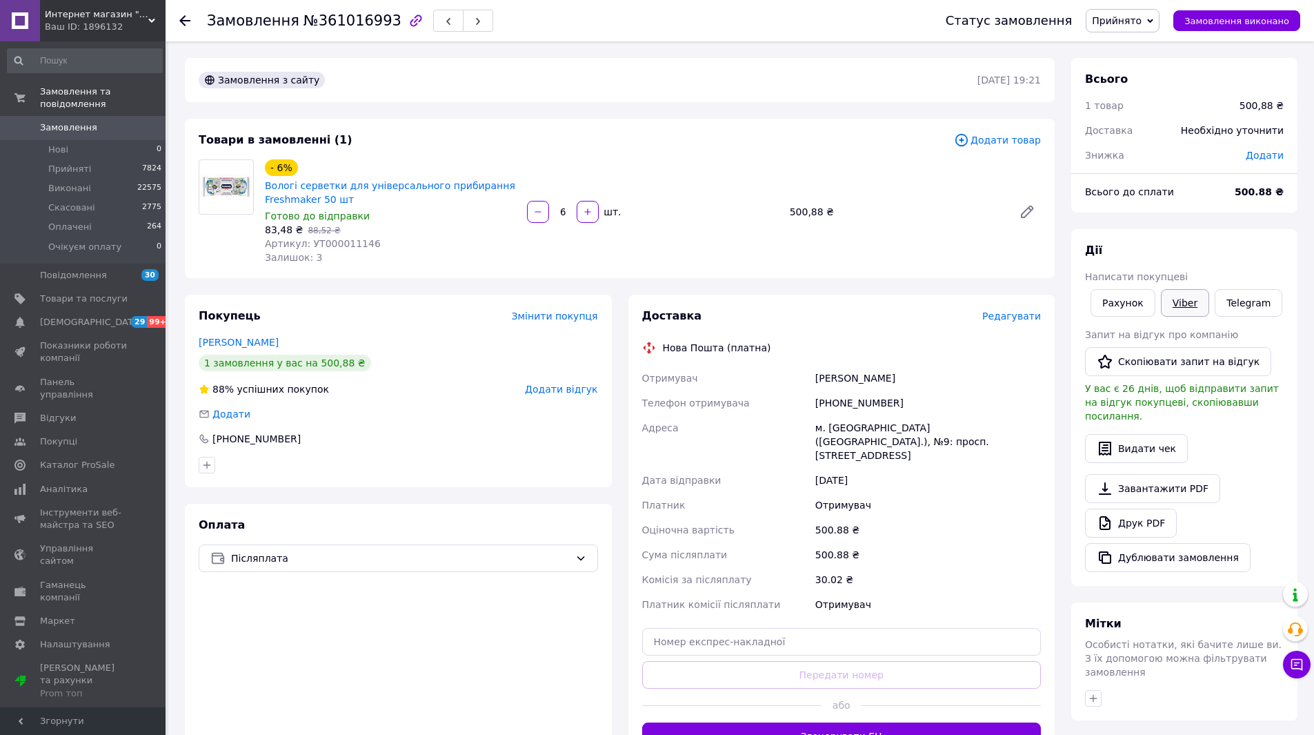
click at [1184, 292] on link "Viber" at bounding box center [1185, 303] width 48 height 28
drag, startPoint x: 812, startPoint y: 428, endPoint x: 902, endPoint y: 441, distance: 91.3
click at [902, 441] on div "м. Кривий Ріг (Дніпропетровська обл.), №9: просп. Перемоги, 41а" at bounding box center [928, 441] width 231 height 52
copy div "м. Кривий Ріг (Дніпропетровська обл.), №9: просп. Перемоги, 41а"
click at [186, 19] on icon at bounding box center [184, 20] width 11 height 11
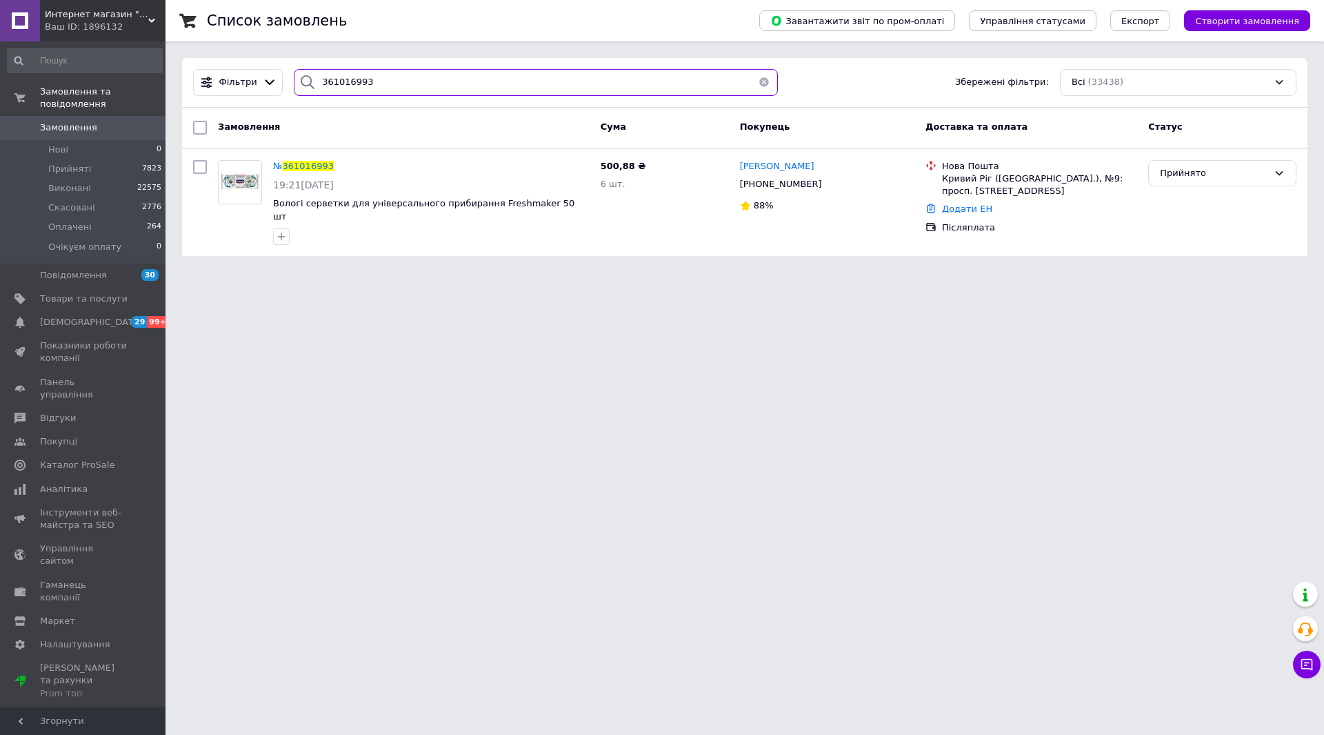
click at [343, 87] on input "361016993" at bounding box center [536, 82] width 484 height 27
paste input "132235"
type input "361132235"
click at [290, 164] on span "361132235" at bounding box center [308, 166] width 51 height 10
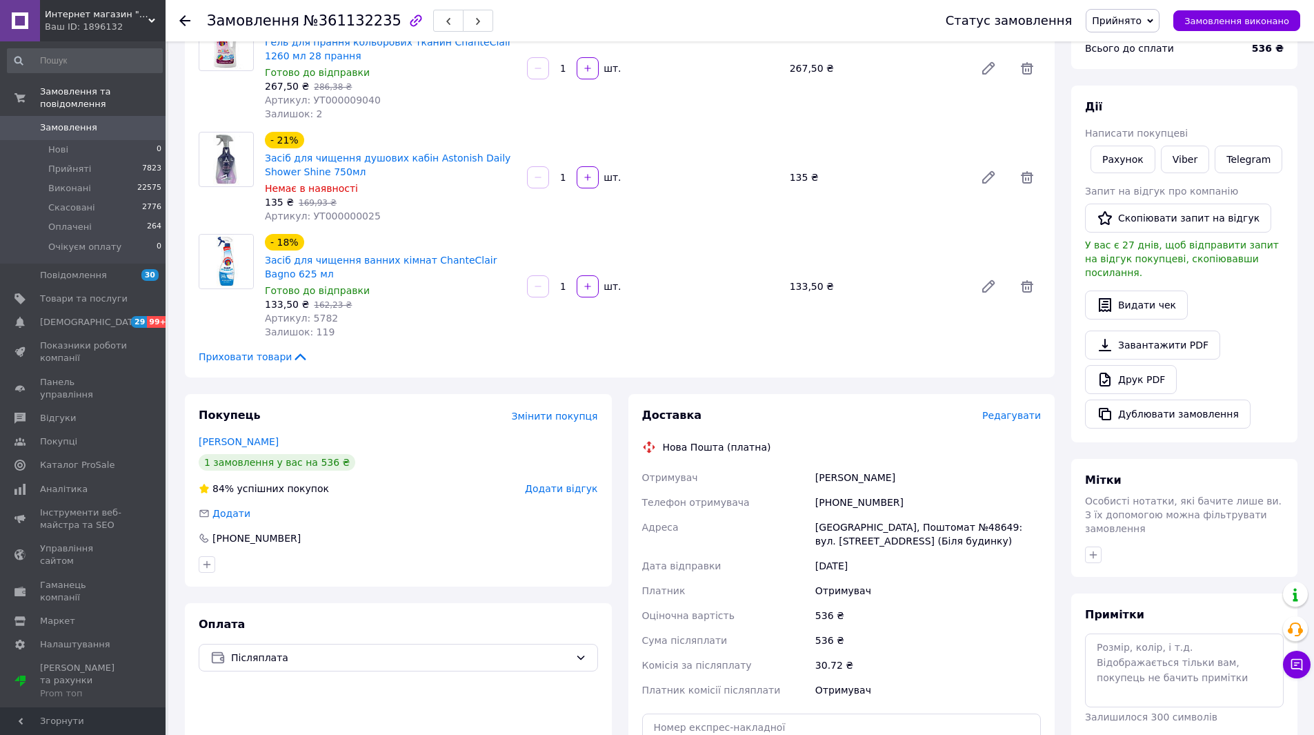
scroll to position [130, 0]
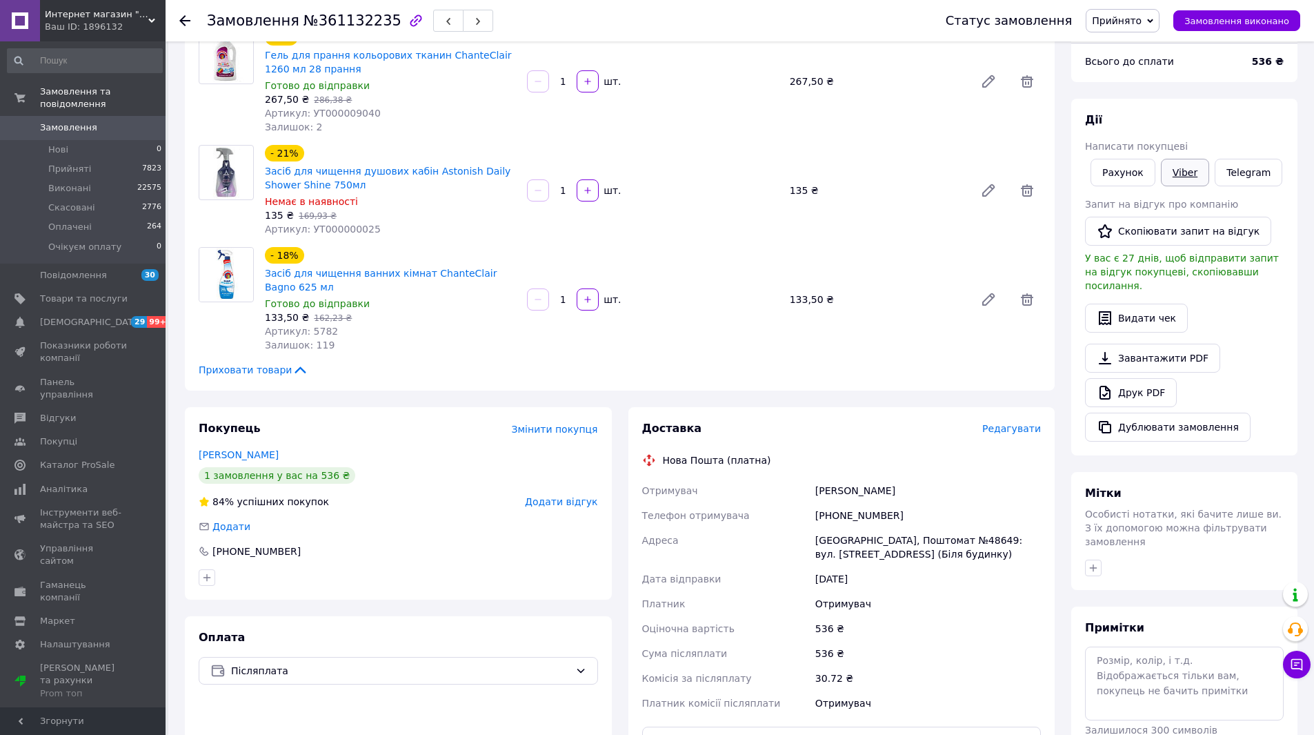
click at [1190, 176] on link "Viber" at bounding box center [1185, 173] width 48 height 28
drag, startPoint x: 817, startPoint y: 537, endPoint x: 933, endPoint y: 559, distance: 118.0
click at [933, 559] on div "Софіївська Борщагівка, Поштомат №48649: вул. Миру, 13 (Біля будинку)" at bounding box center [928, 547] width 231 height 39
copy div "Софіївська Борщагівка, Поштомат №48649: вул. Миру, 13 (Біля будинку)"
click at [185, 19] on icon at bounding box center [184, 20] width 11 height 11
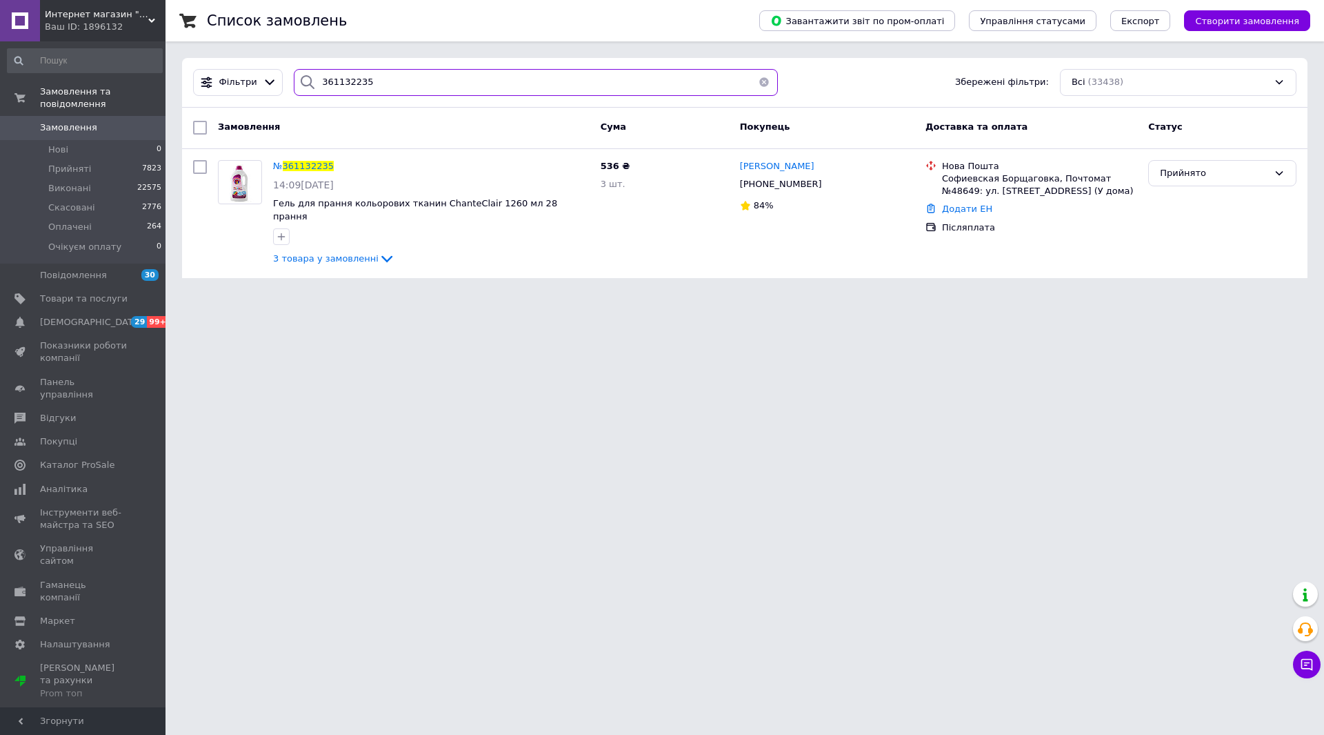
click at [370, 86] on input "361132235" at bounding box center [536, 82] width 484 height 27
paste input "395652"
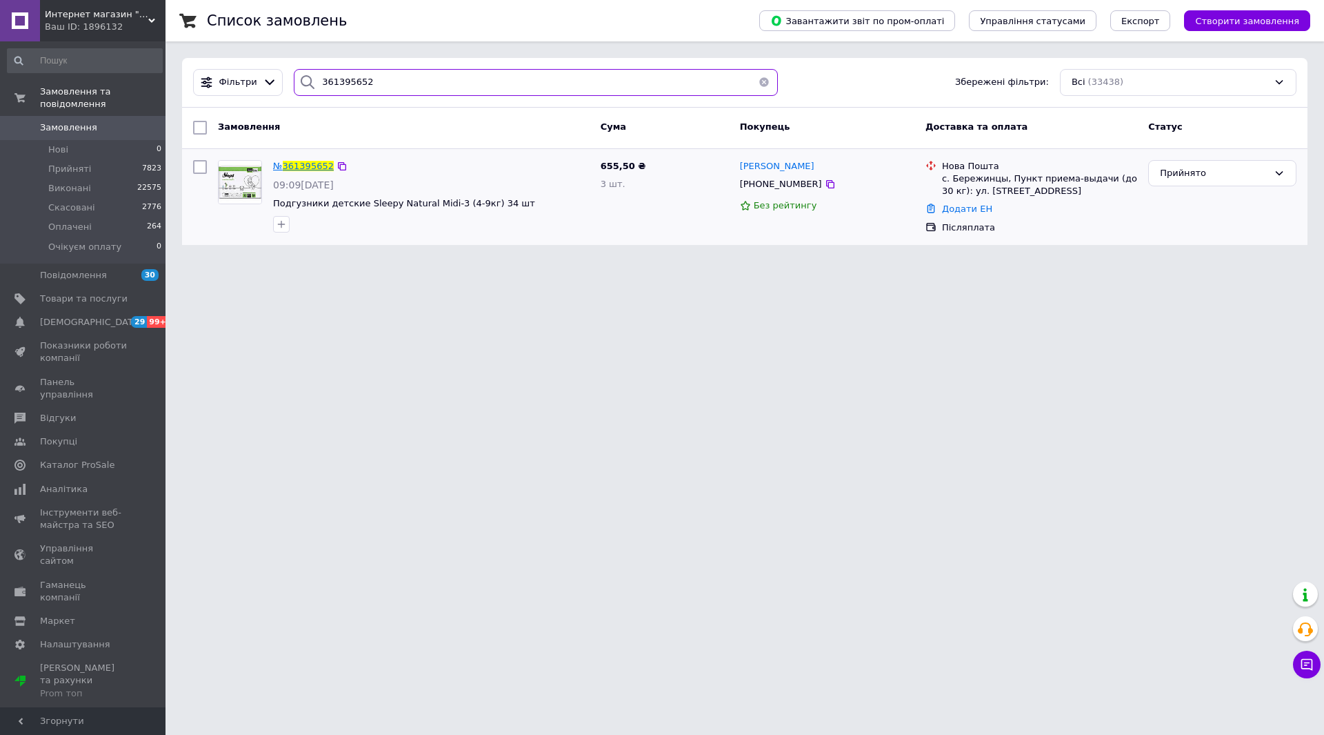
type input "361395652"
click at [321, 167] on span "361395652" at bounding box center [308, 166] width 51 height 10
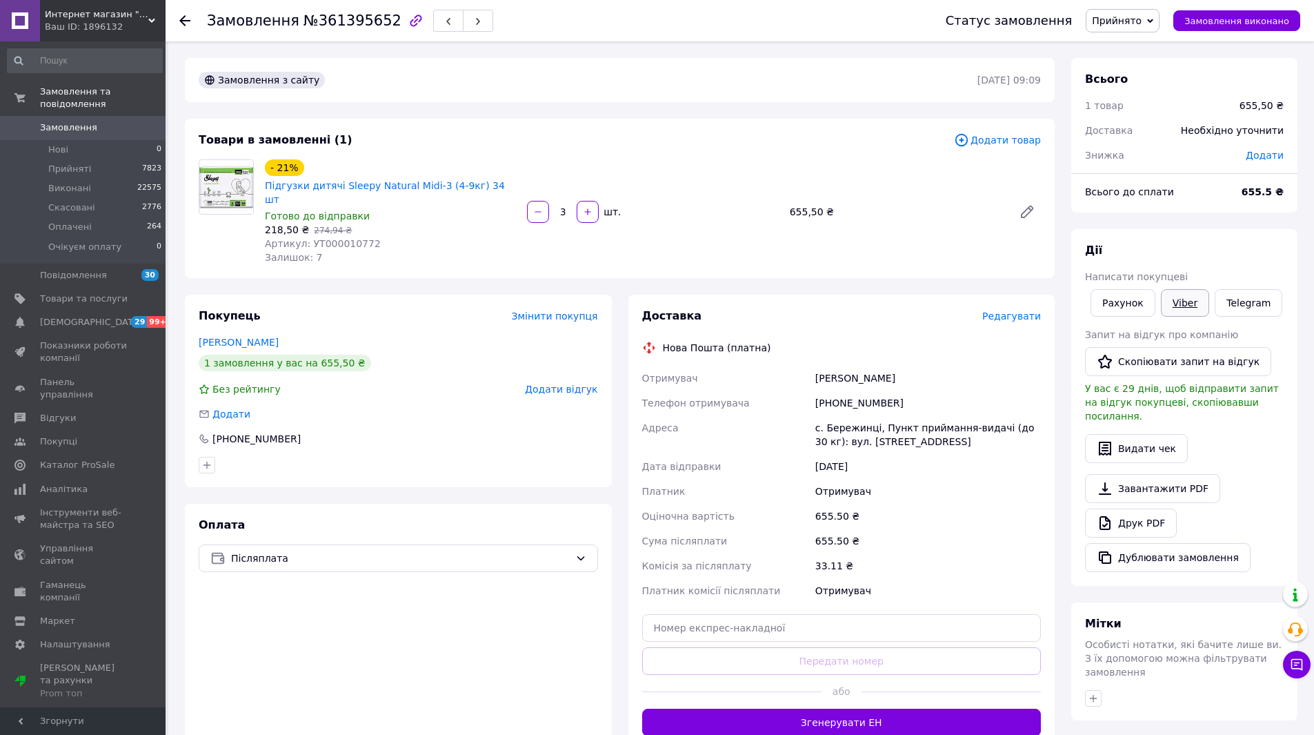
click at [1190, 297] on link "Viber" at bounding box center [1185, 303] width 48 height 28
click at [1246, 303] on link "Telegram" at bounding box center [1249, 303] width 68 height 28
click at [108, 16] on span "Интернет магазин "optservis"" at bounding box center [96, 14] width 103 height 12
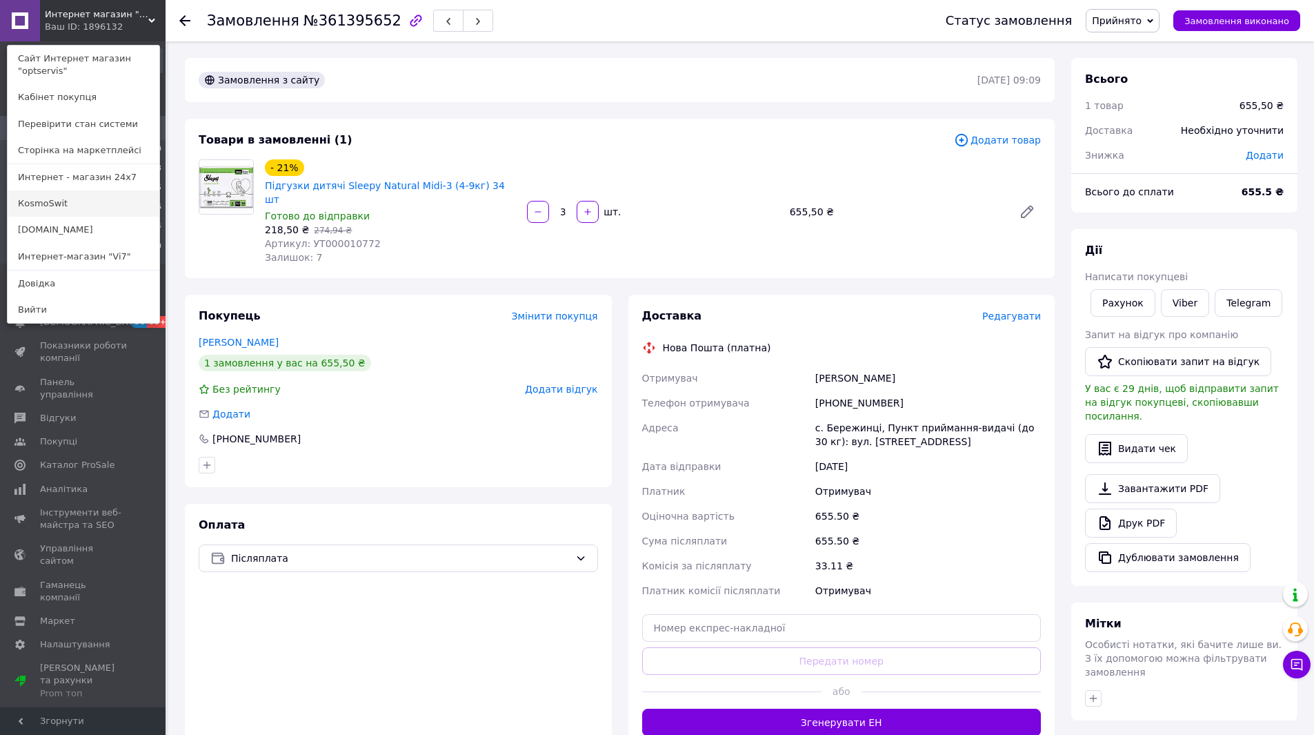
click at [68, 208] on link "КosmoSwit" at bounding box center [84, 203] width 152 height 26
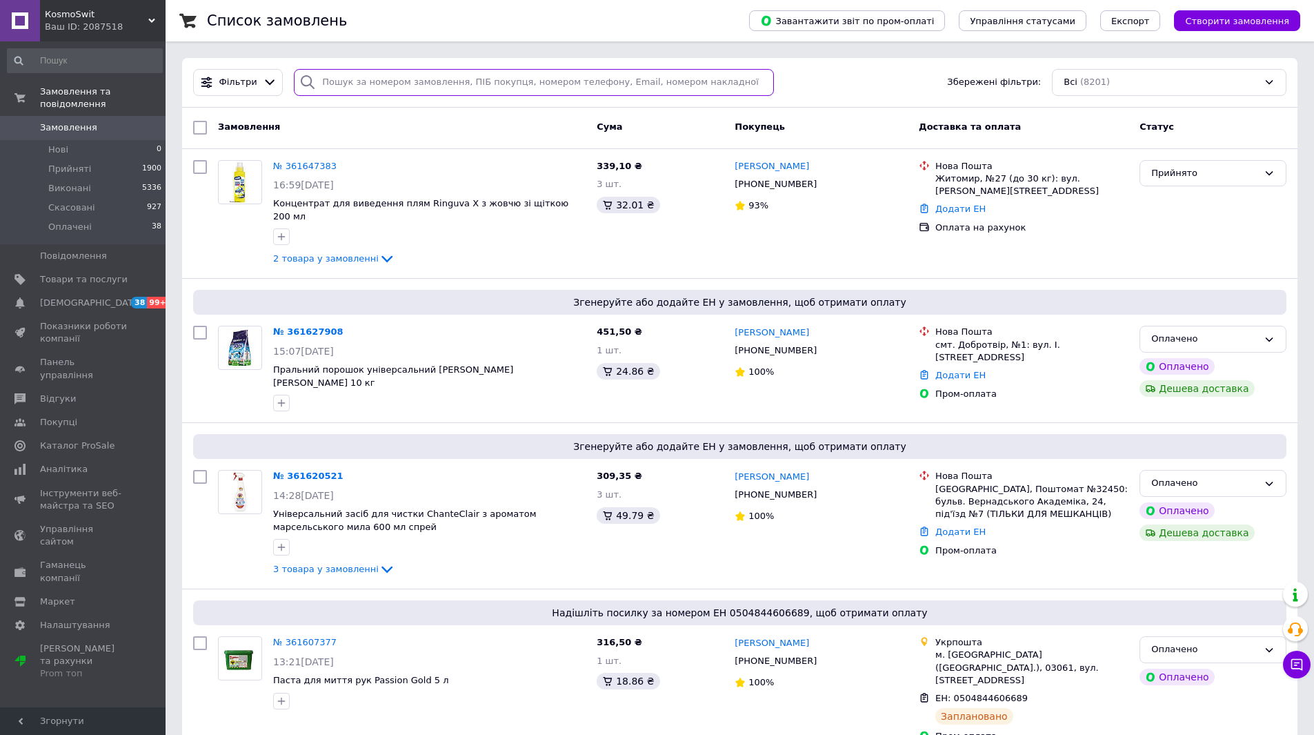
click at [492, 79] on input "search" at bounding box center [534, 82] width 480 height 27
paste input "361647383"
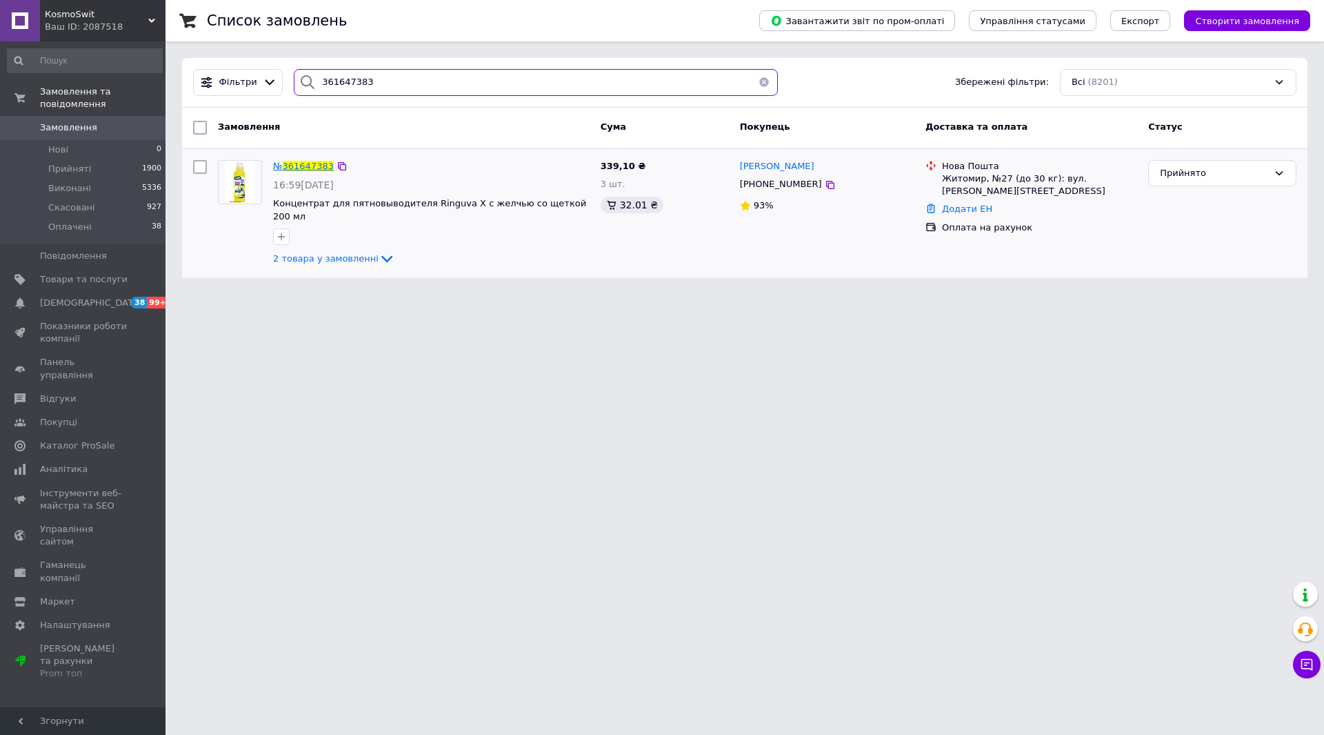
type input "361647383"
click at [311, 162] on span "361647383" at bounding box center [308, 166] width 51 height 10
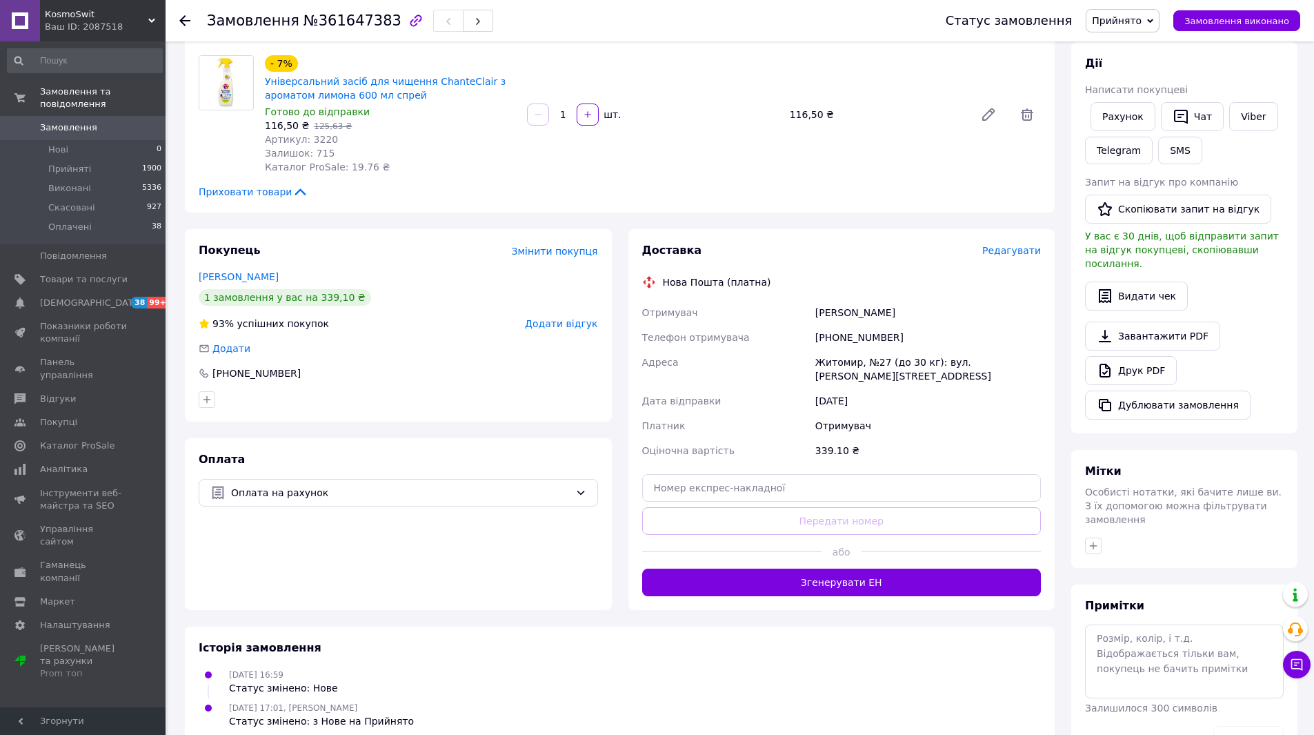
scroll to position [257, 0]
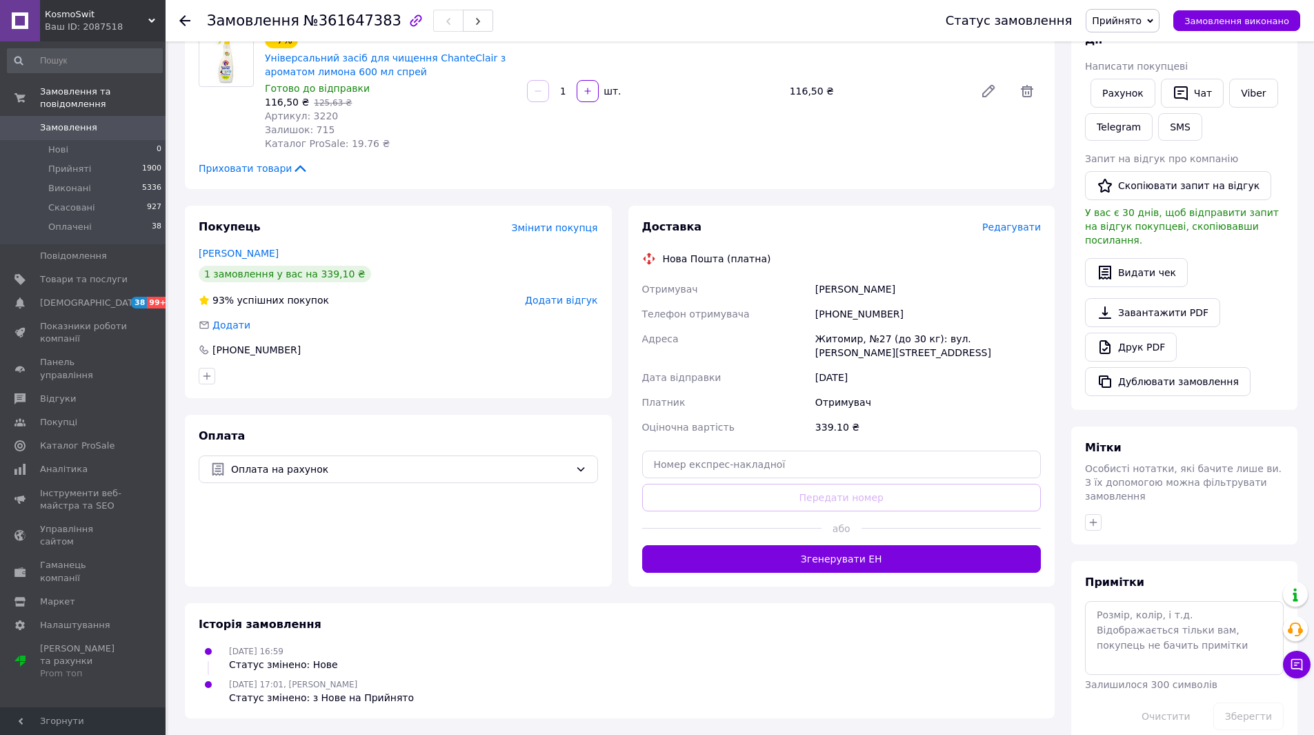
click at [90, 26] on div "Ваш ID: 2087518" at bounding box center [105, 27] width 121 height 12
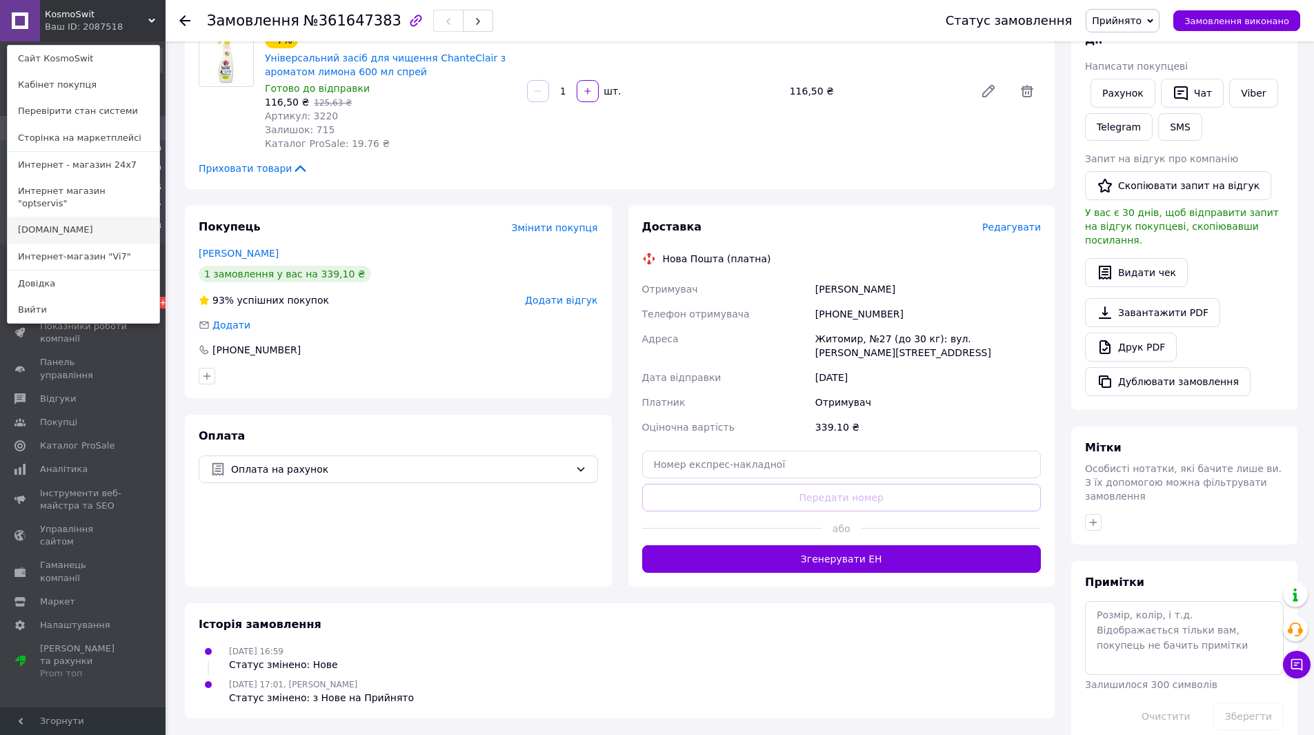
click at [103, 217] on link "[DOMAIN_NAME]" at bounding box center [84, 230] width 152 height 26
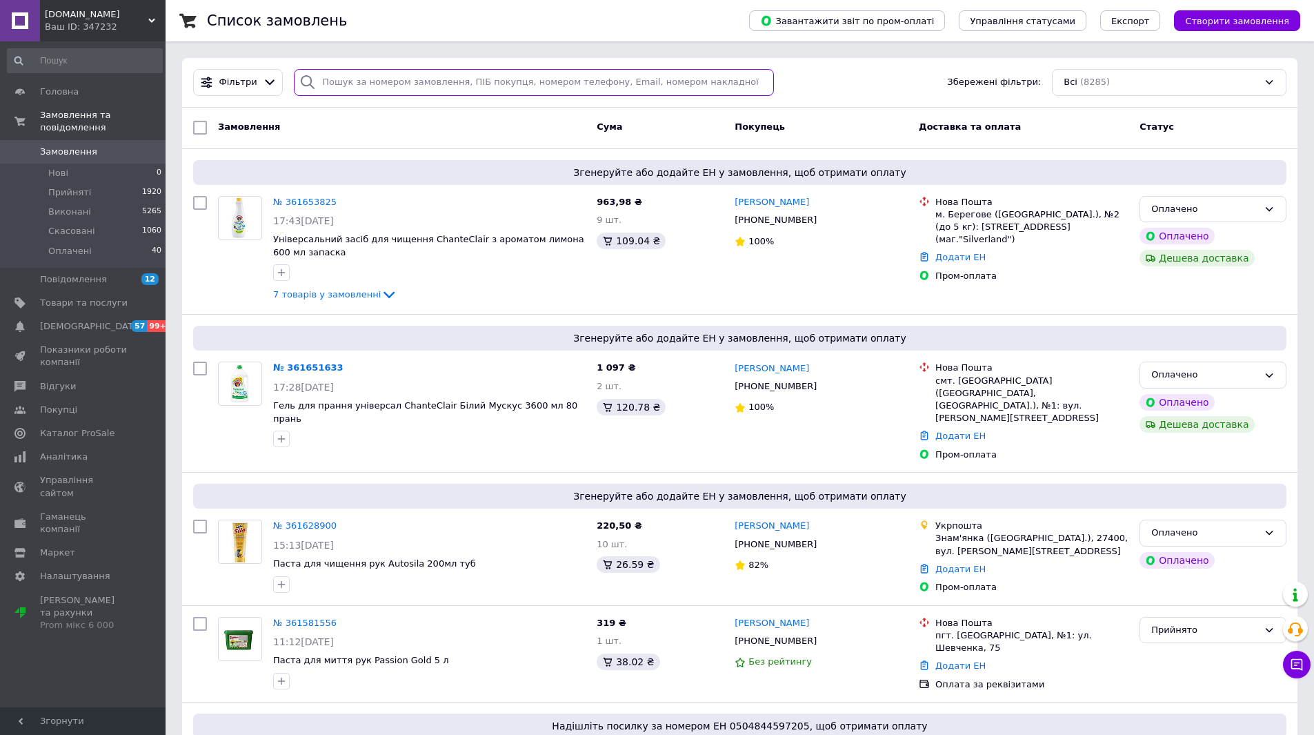
click at [480, 81] on input "search" at bounding box center [534, 82] width 480 height 27
paste input "361653825"
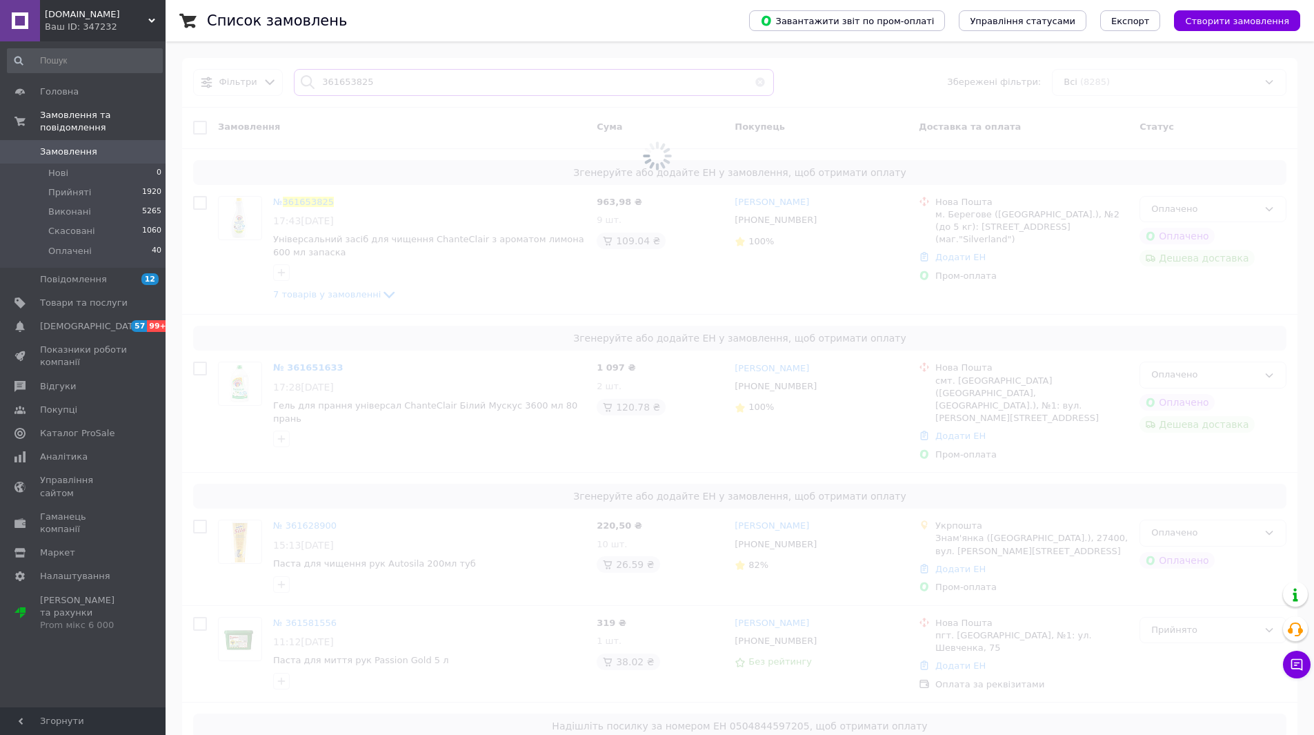
type input "361653825"
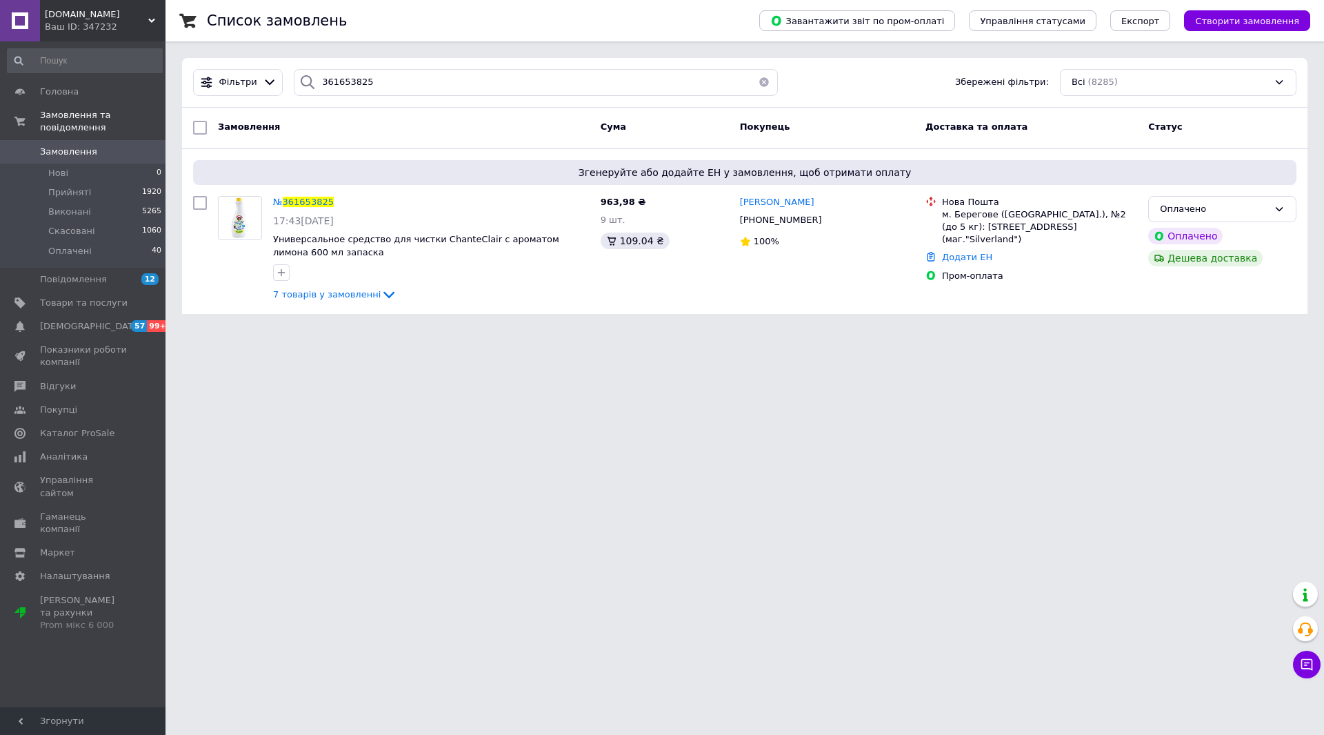
click at [120, 14] on span "[DOMAIN_NAME]" at bounding box center [96, 14] width 103 height 12
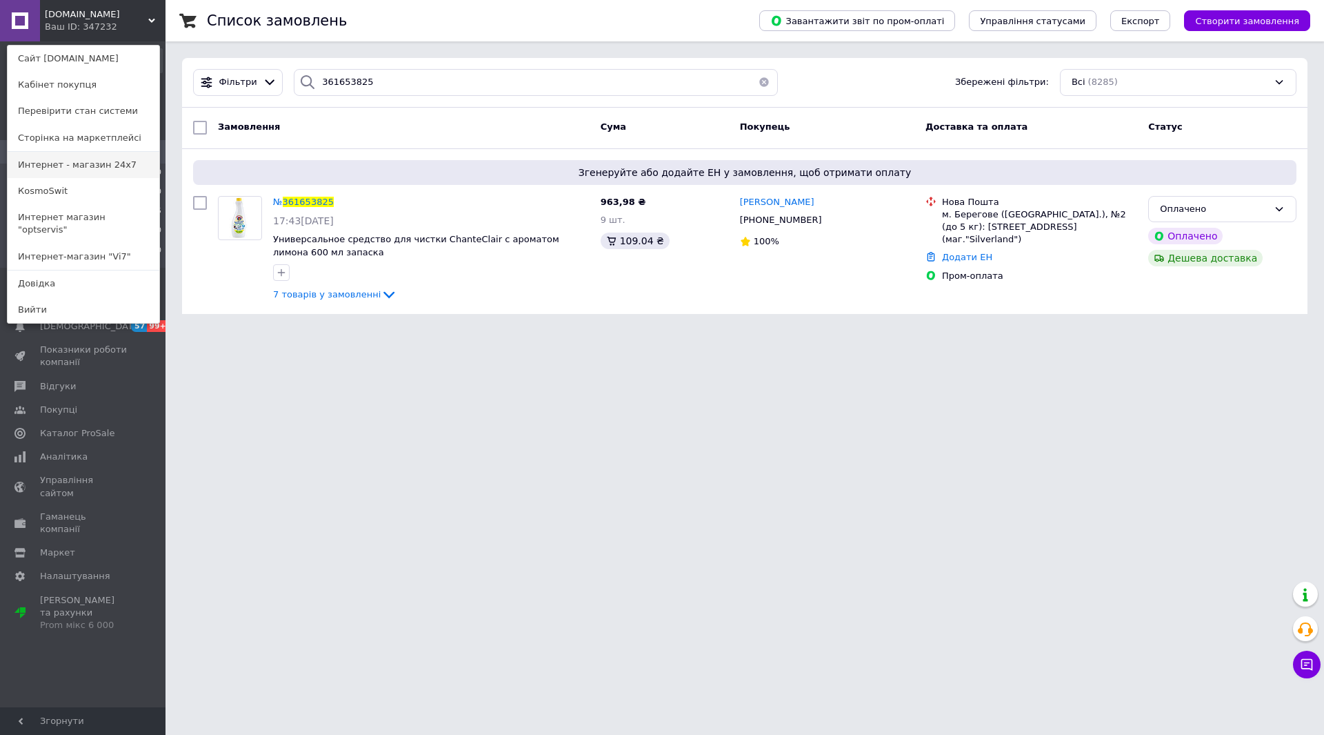
click at [115, 159] on link "Интернет - магазин 24x7" at bounding box center [84, 165] width 152 height 26
